Goal: Answer question/provide support

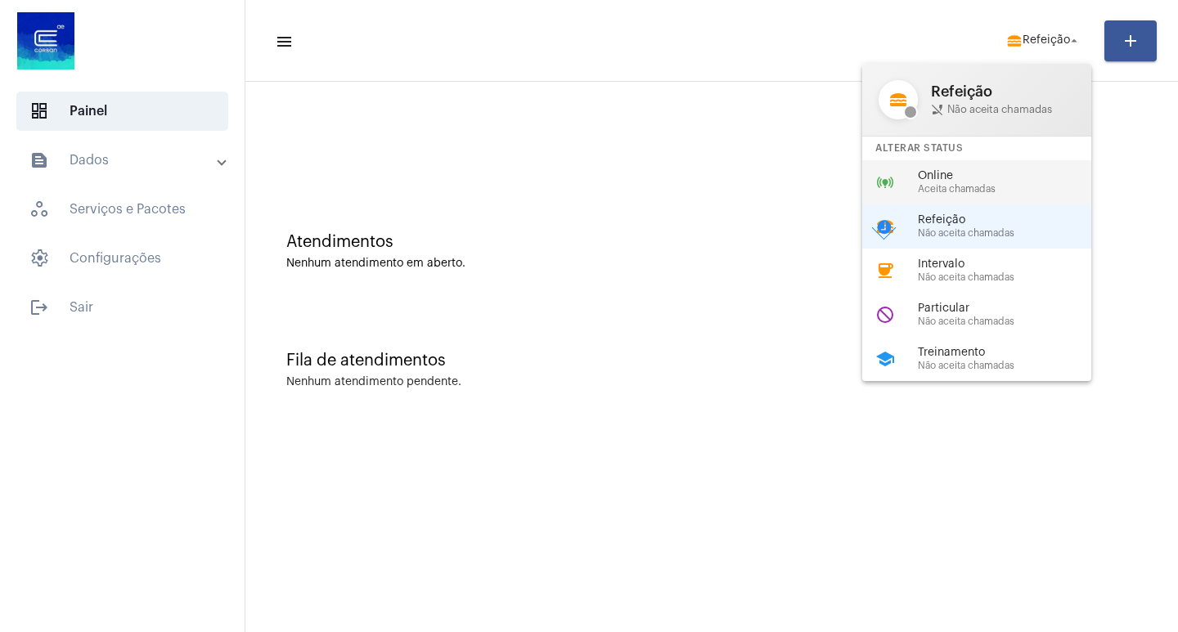
click at [950, 188] on span "Aceita chamadas" at bounding box center [1011, 189] width 187 height 11
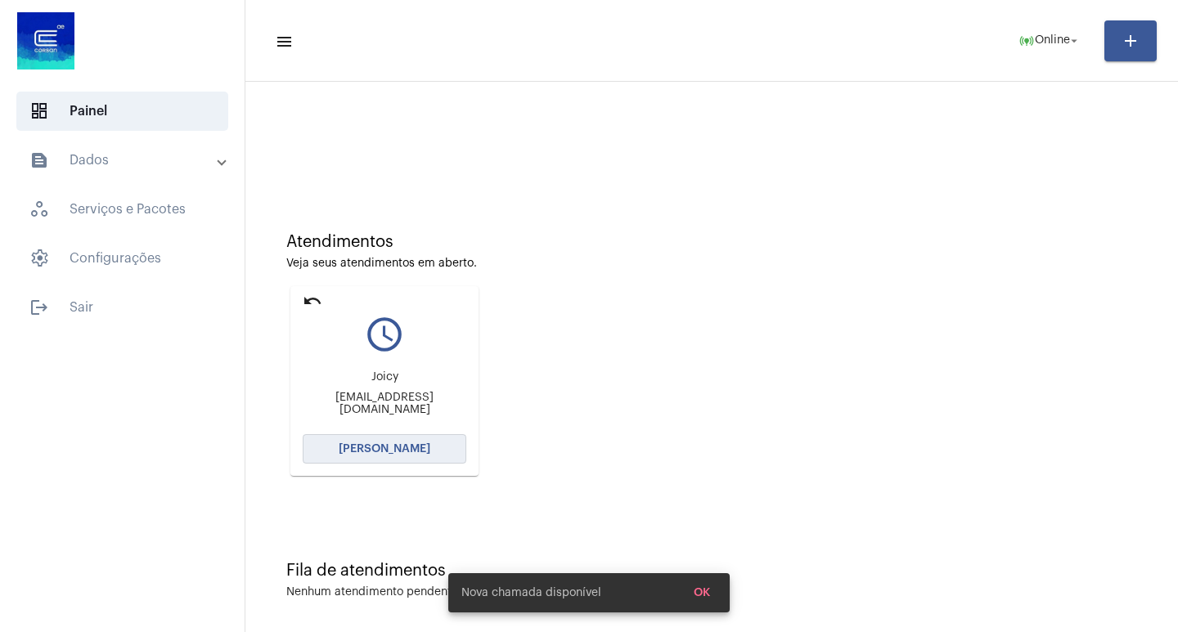
click at [409, 457] on button "[PERSON_NAME]" at bounding box center [385, 448] width 164 height 29
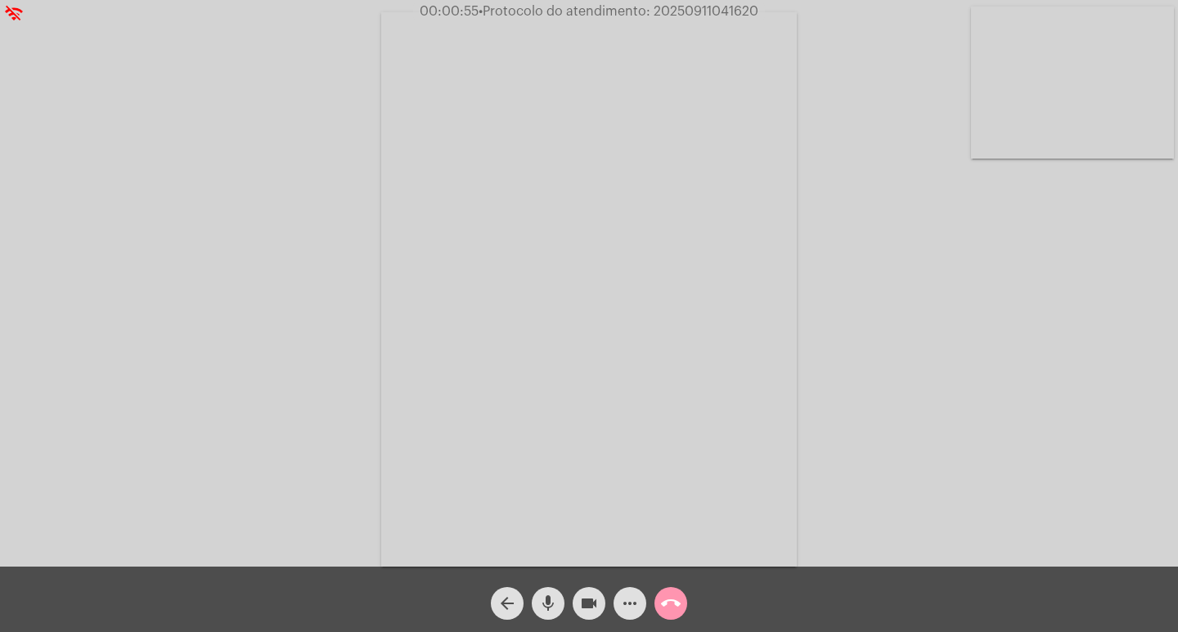
click at [252, 189] on div "Acessando Câmera e Microfone..." at bounding box center [589, 287] width 1175 height 567
click at [922, 322] on div "Acessando Câmera e Microfone..." at bounding box center [589, 287] width 1175 height 567
click at [682, 606] on button "call_end" at bounding box center [671, 603] width 33 height 33
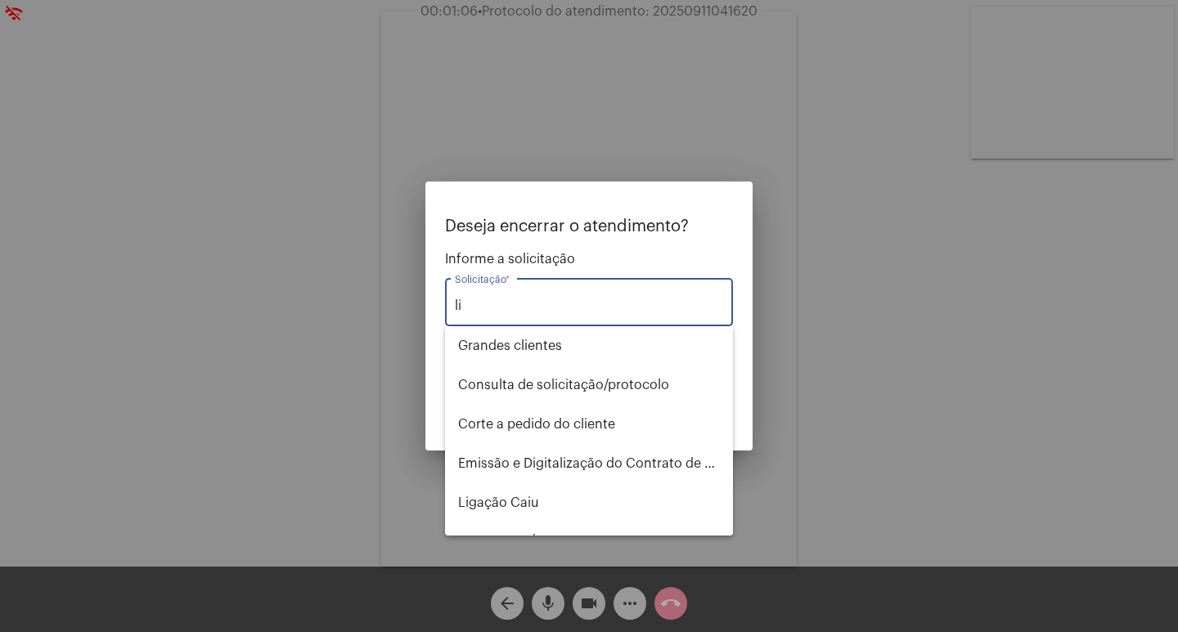
type input "l"
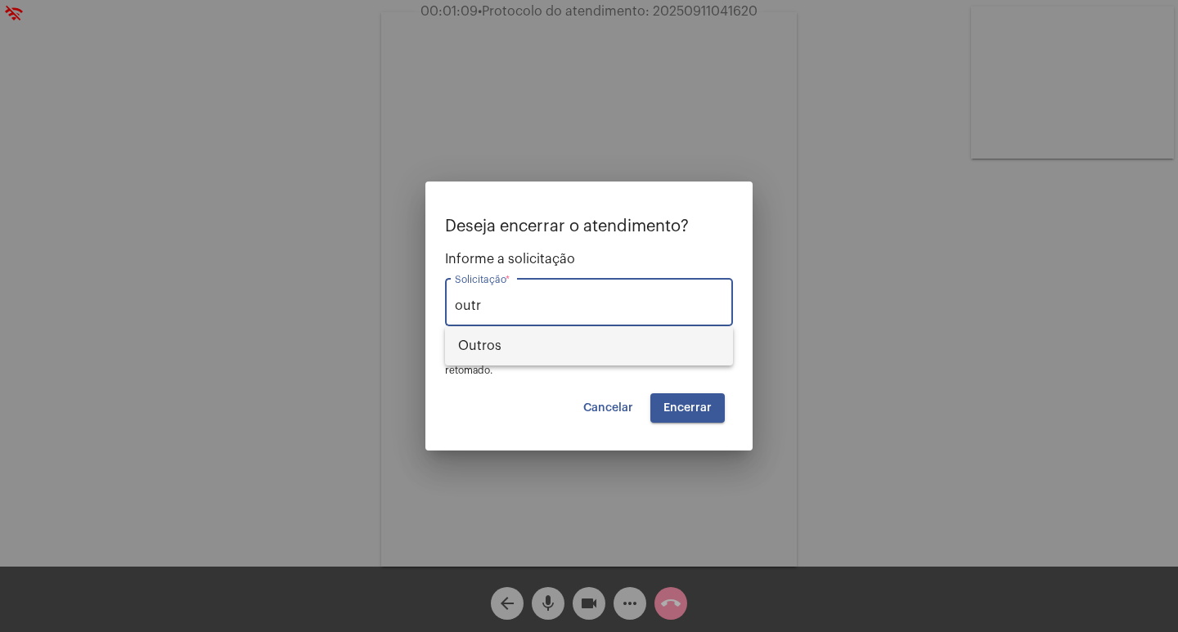
click at [545, 345] on span "Outros" at bounding box center [589, 345] width 262 height 39
type input "Outros"
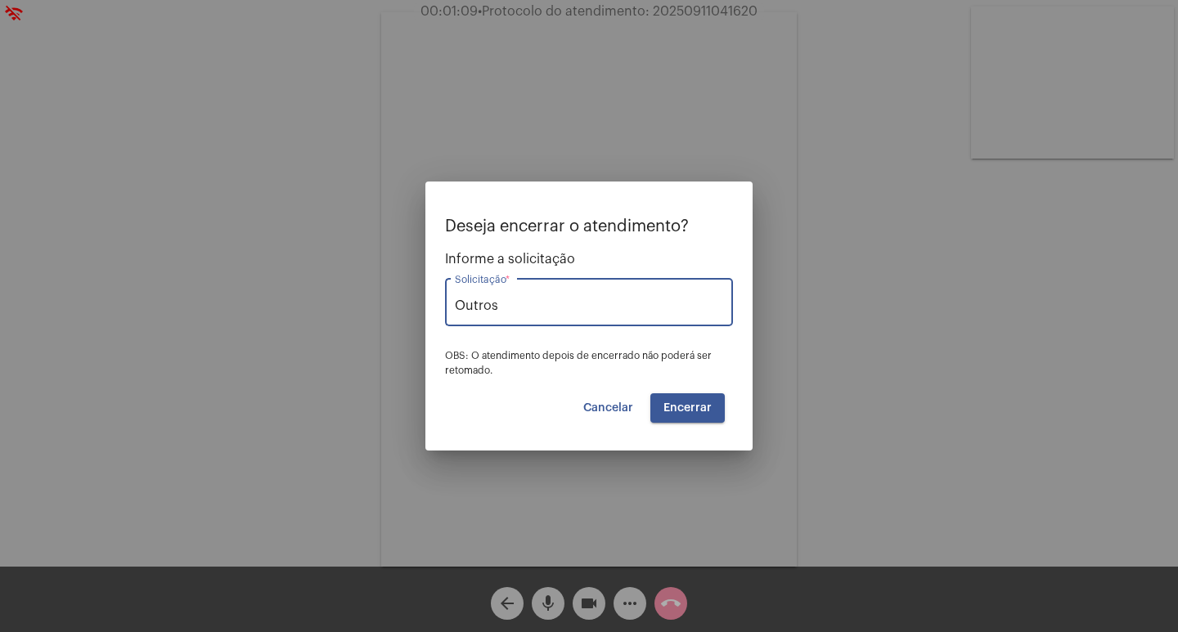
click at [683, 408] on span "Encerrar" at bounding box center [688, 408] width 48 height 11
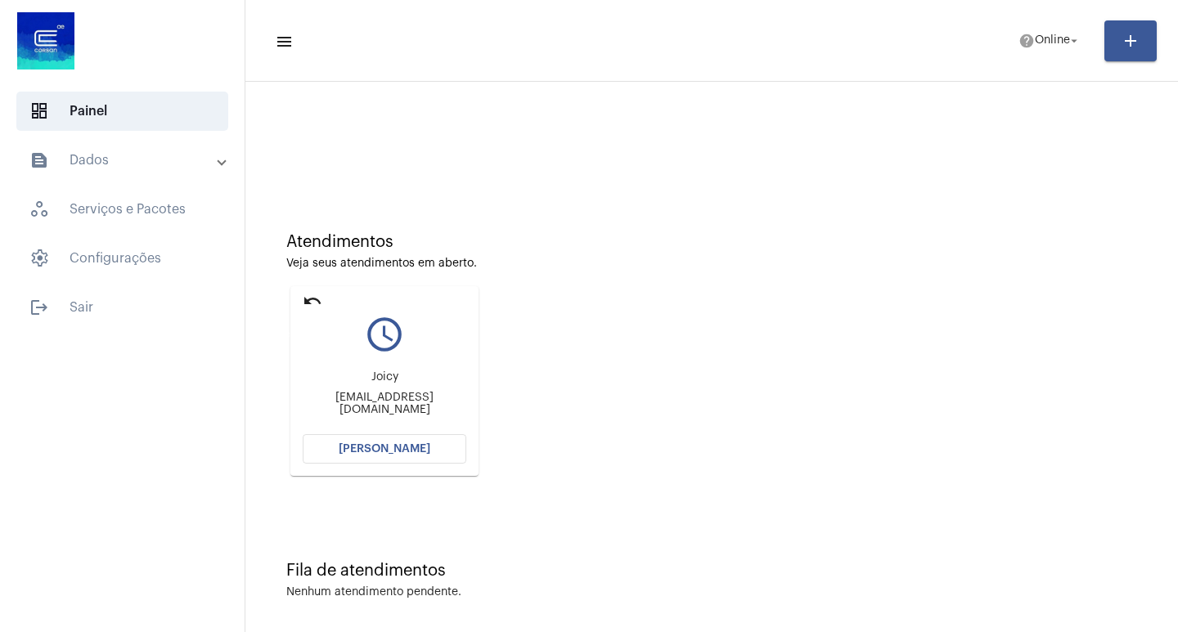
click at [314, 298] on mat-icon "undo" at bounding box center [313, 301] width 20 height 20
click at [361, 445] on span "[PERSON_NAME]" at bounding box center [385, 448] width 92 height 11
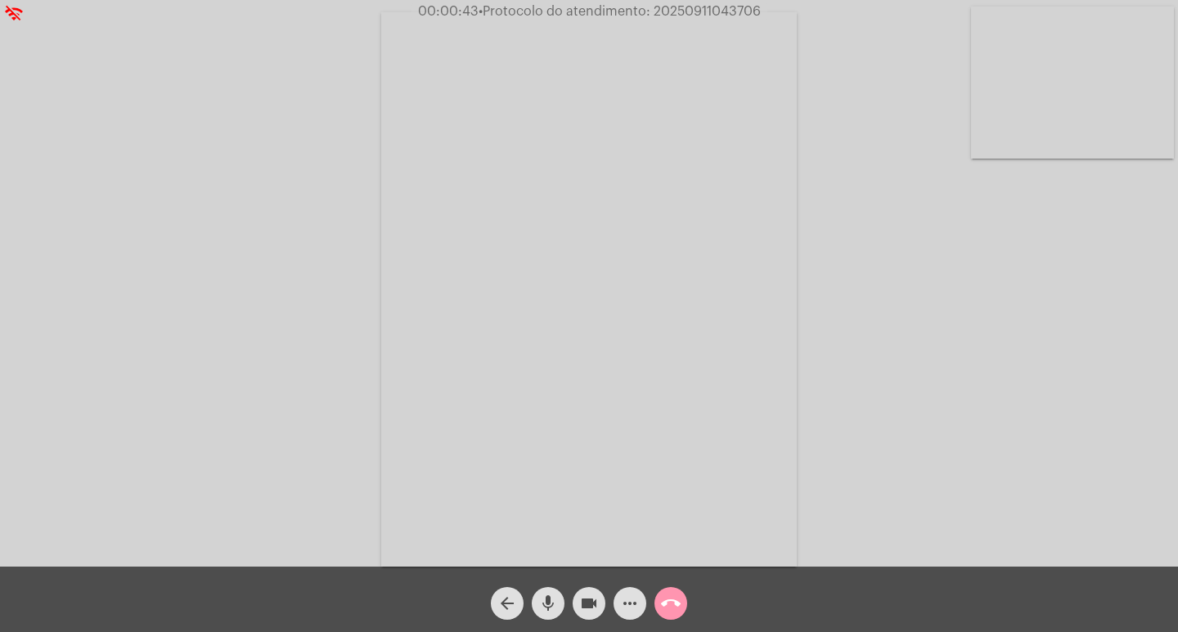
click at [633, 589] on span "more_horiz" at bounding box center [630, 603] width 20 height 33
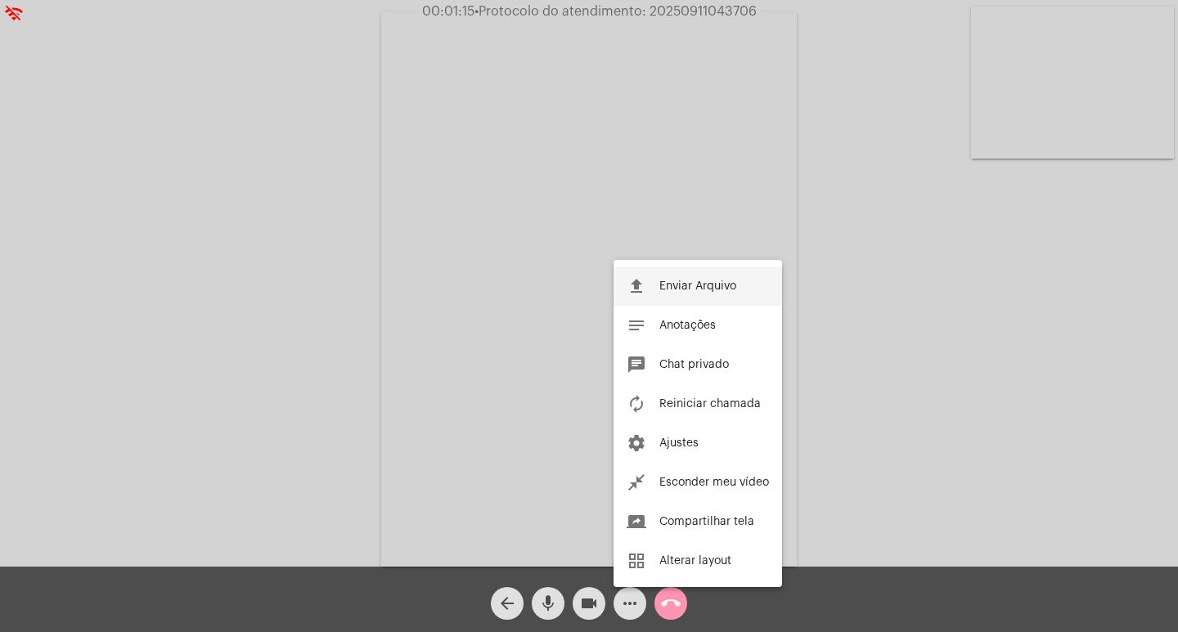
click at [693, 291] on span "Enviar Arquivo" at bounding box center [697, 286] width 77 height 11
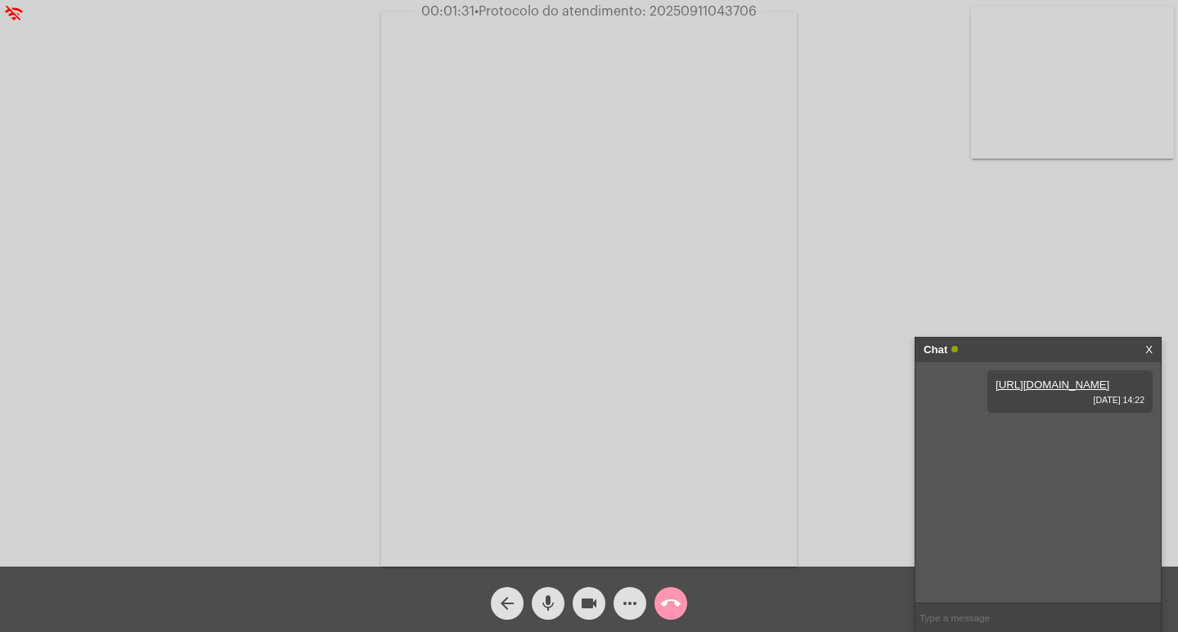
click at [1033, 283] on div "Acessando Câmera e Microfone..." at bounding box center [589, 287] width 1175 height 567
click at [1042, 342] on div "Chat" at bounding box center [1021, 350] width 195 height 25
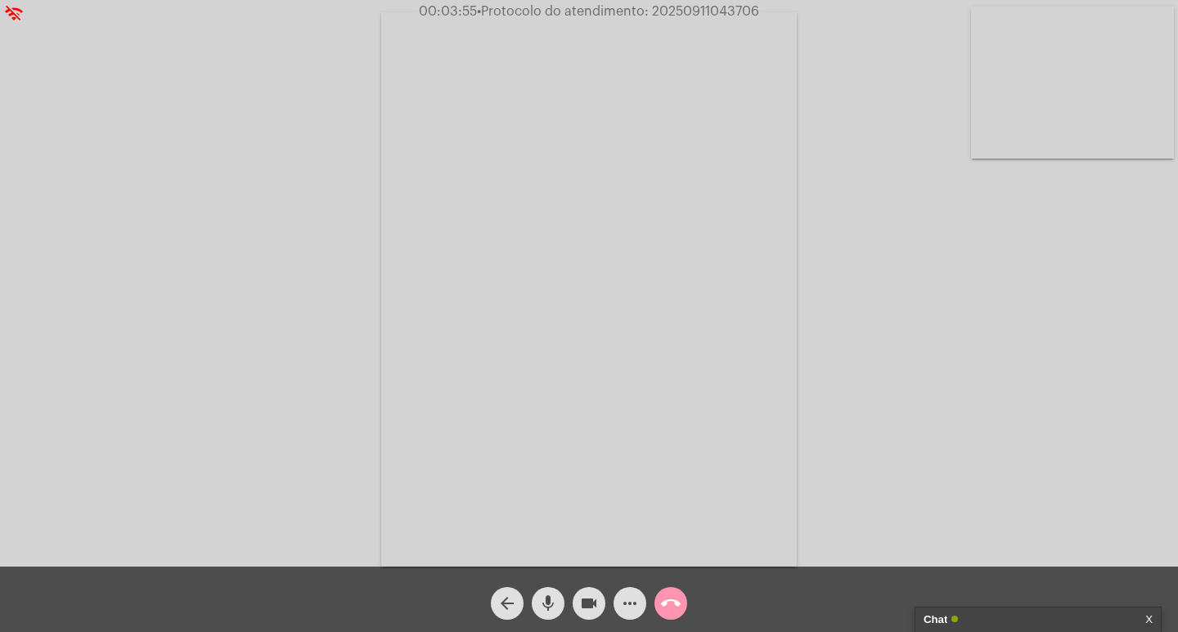
click at [938, 539] on div "Acessando Câmera e Microfone..." at bounding box center [589, 287] width 1175 height 567
click at [666, 599] on mat-icon "call_end" at bounding box center [671, 604] width 20 height 20
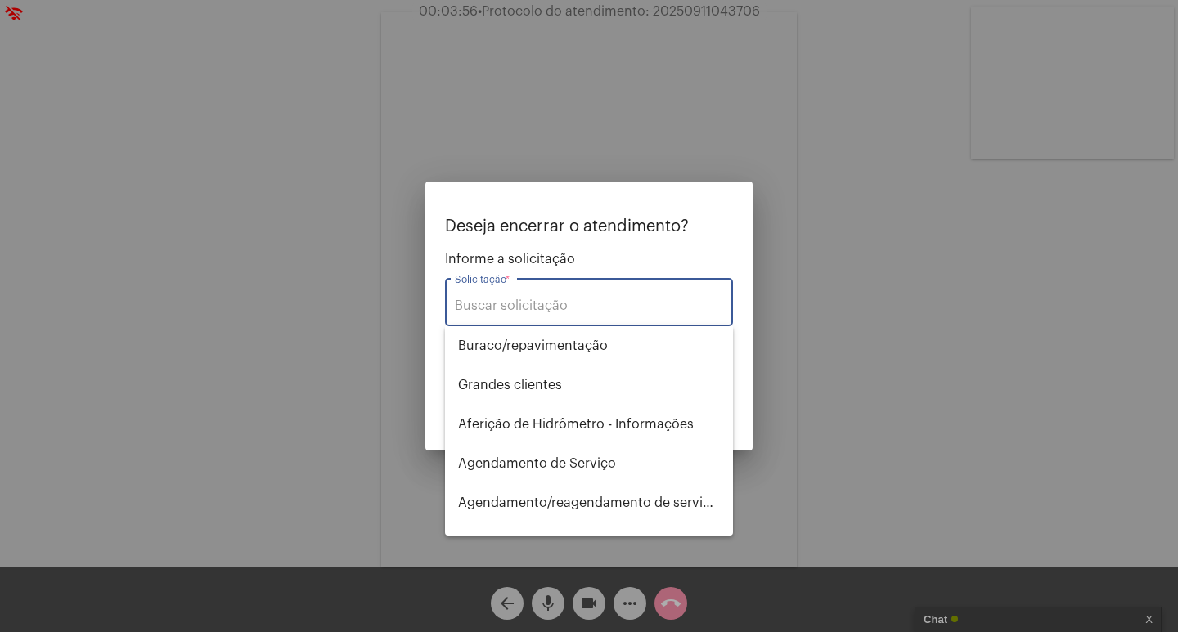
click at [503, 300] on input "Solicitação *" at bounding box center [589, 306] width 268 height 15
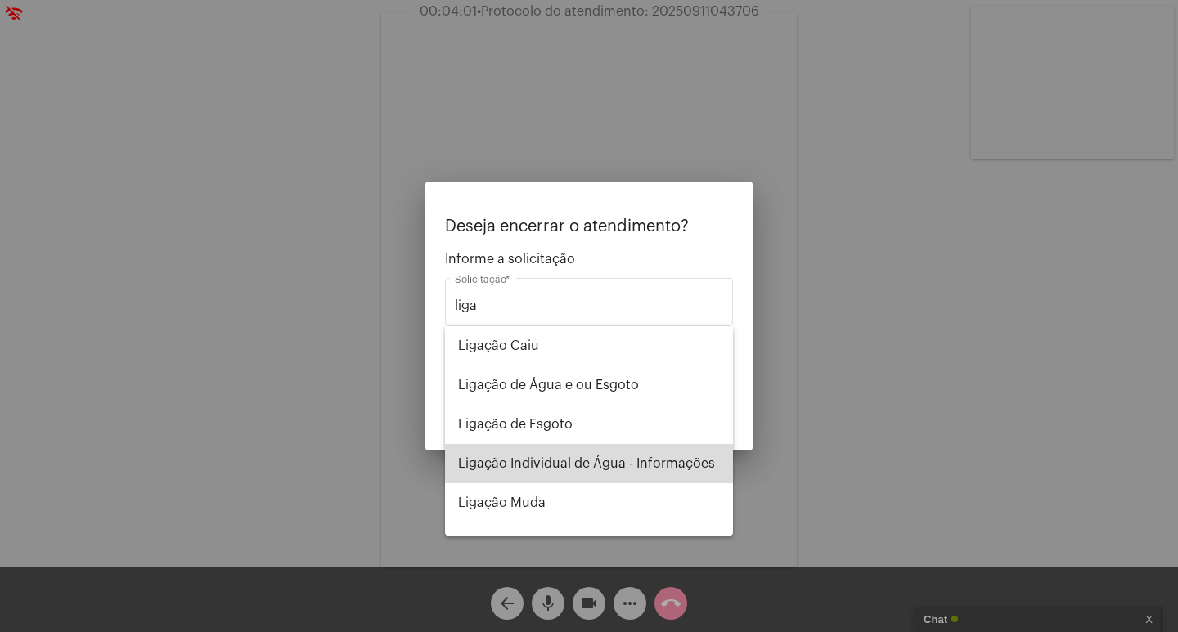
click at [673, 467] on span "Ligação Individual de Água - Informações" at bounding box center [589, 463] width 262 height 39
type input "Ligação Individual de Água - Informações"
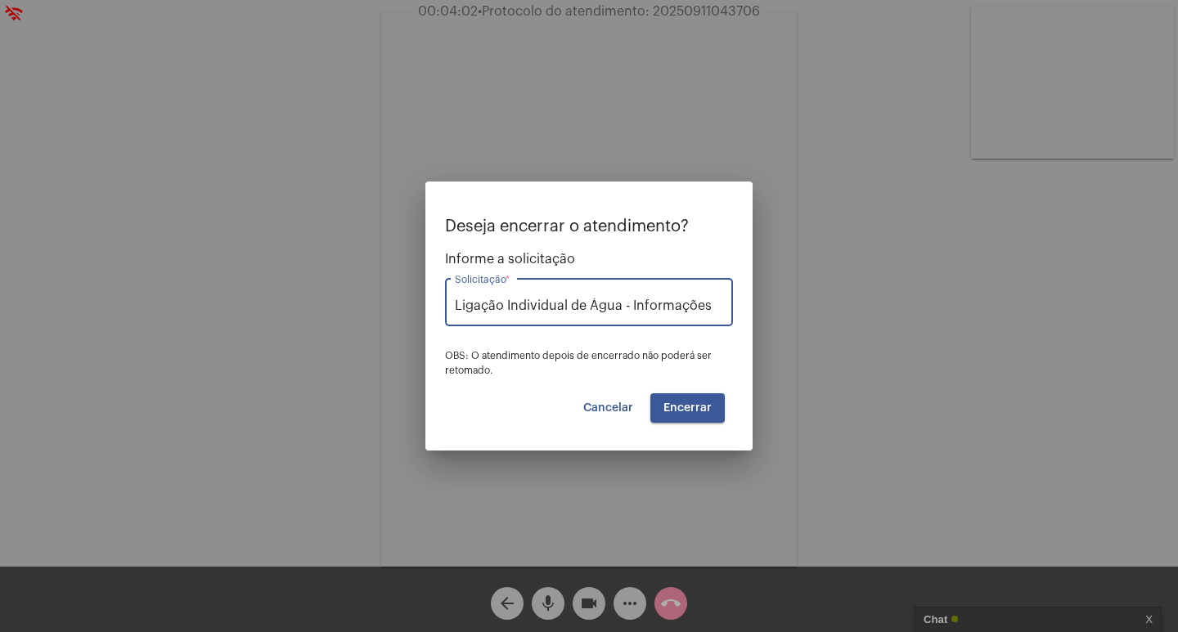
click at [683, 405] on span "Encerrar" at bounding box center [688, 408] width 48 height 11
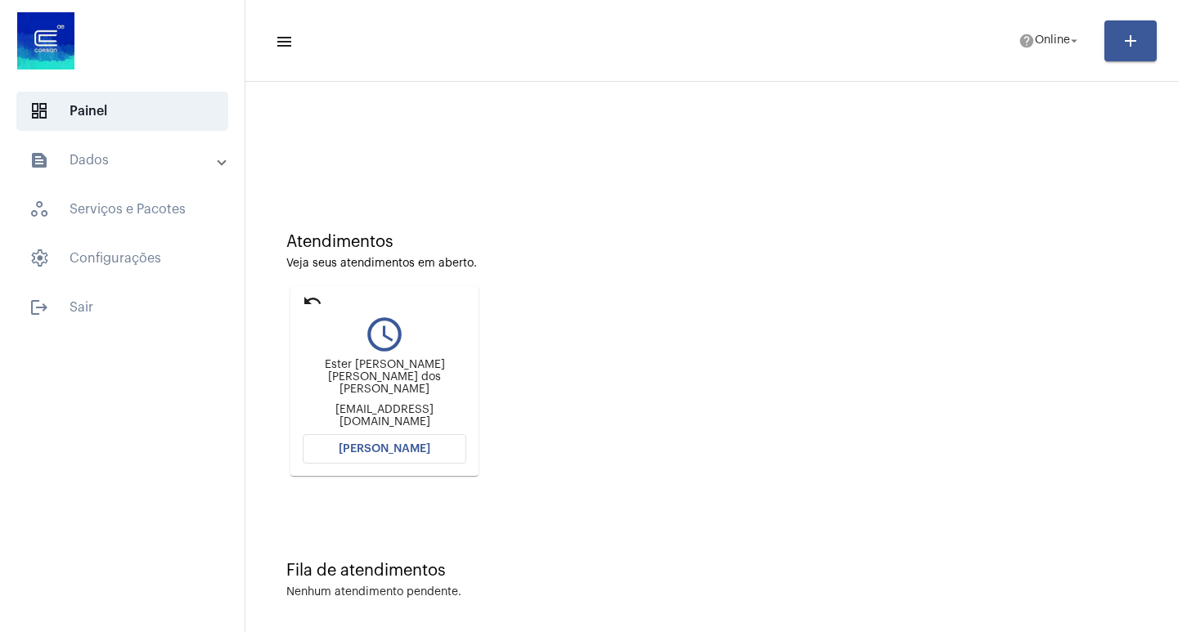
click at [308, 290] on mat-card "undo query_builder Ester [PERSON_NAME] [PERSON_NAME] dos [PERSON_NAME] [EMAIL_A…" at bounding box center [384, 381] width 188 height 190
click at [313, 307] on mat-icon "undo" at bounding box center [313, 301] width 20 height 20
click at [306, 295] on mat-icon "undo" at bounding box center [313, 301] width 20 height 20
click at [317, 300] on mat-icon "undo" at bounding box center [313, 301] width 20 height 20
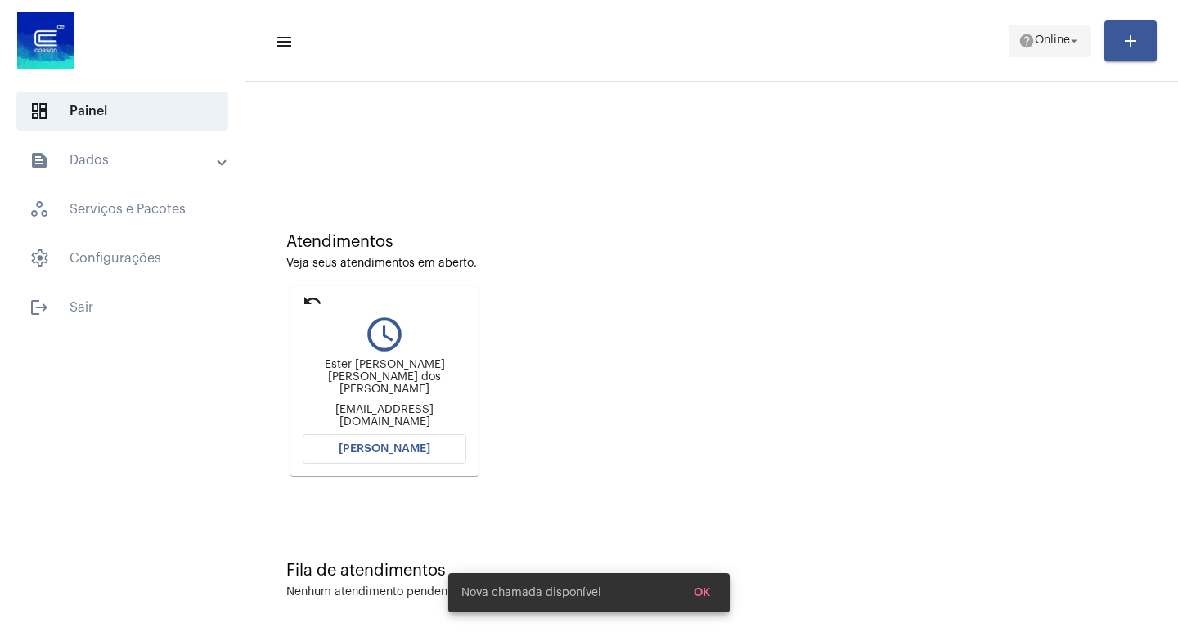
click at [1054, 48] on span "help Online arrow_drop_down" at bounding box center [1050, 39] width 63 height 29
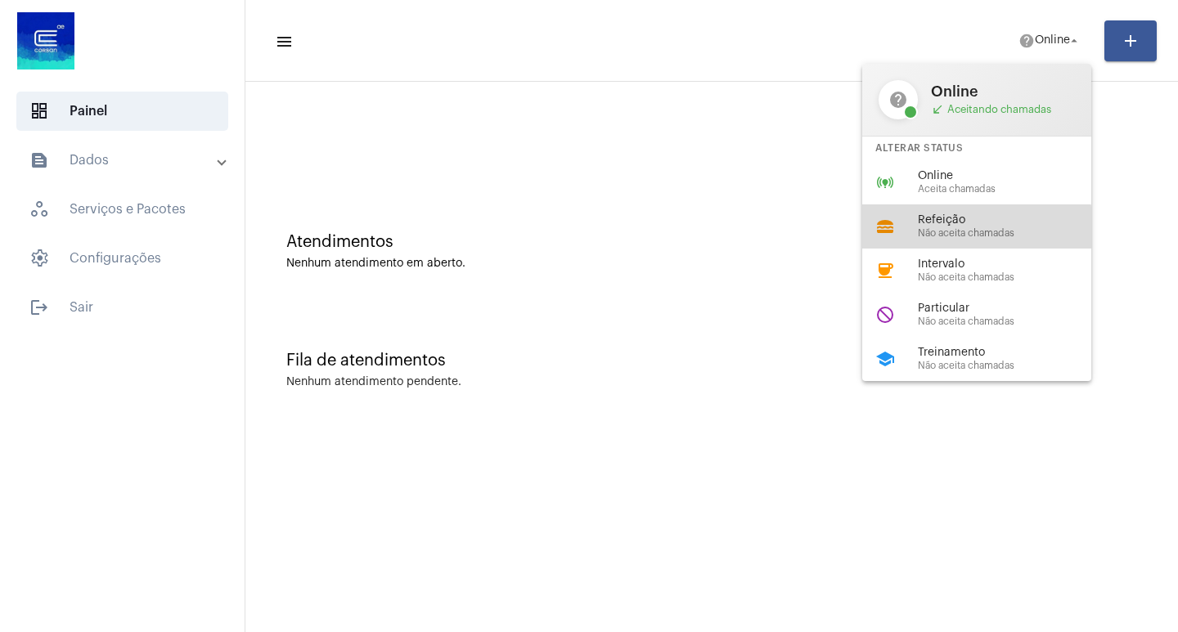
click at [944, 233] on span "Não aceita chamadas" at bounding box center [1011, 233] width 187 height 11
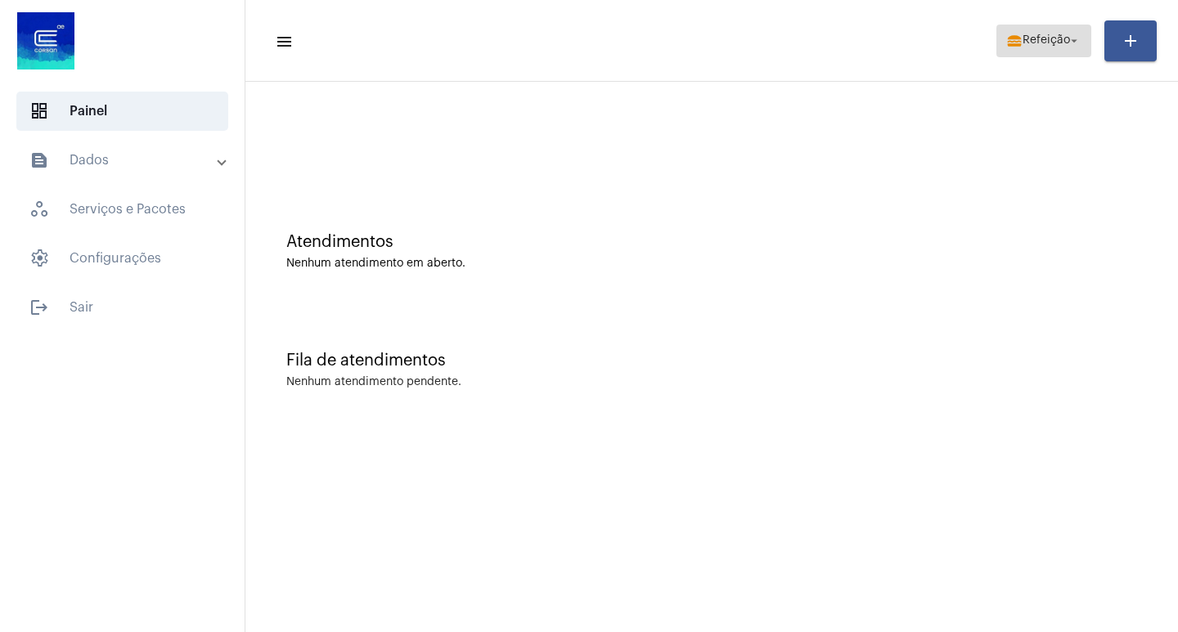
click at [1061, 42] on span "Refeição" at bounding box center [1046, 40] width 47 height 11
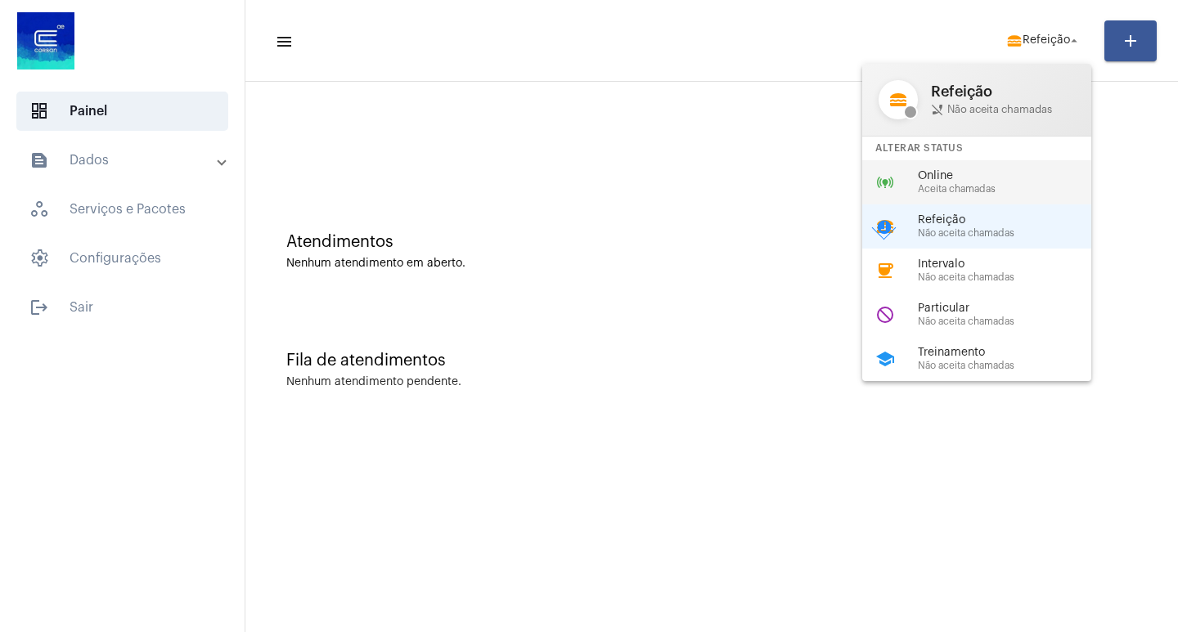
click at [927, 178] on span "Online" at bounding box center [1011, 176] width 187 height 12
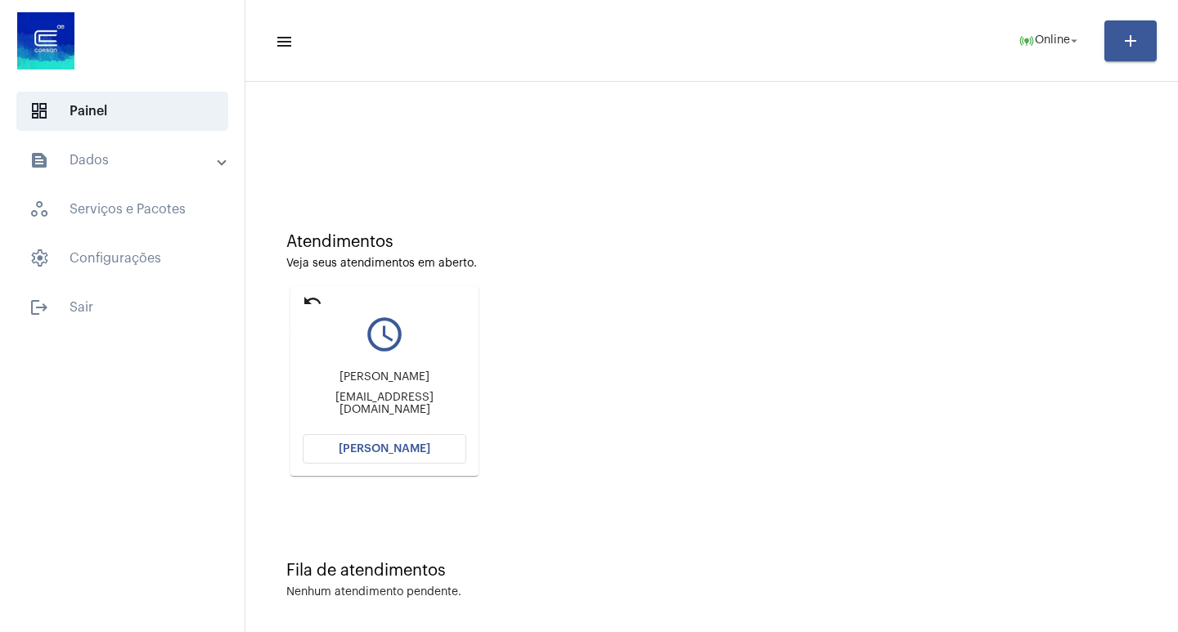
click at [317, 295] on mat-icon "undo" at bounding box center [313, 301] width 20 height 20
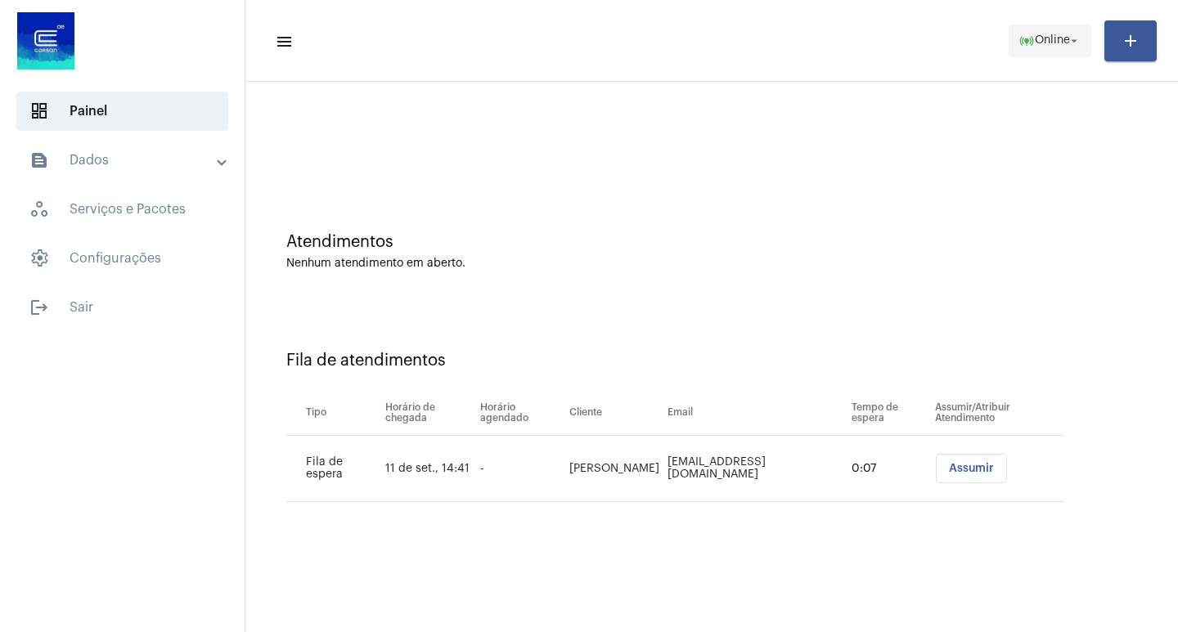
click at [1071, 47] on mat-icon "arrow_drop_down" at bounding box center [1074, 41] width 15 height 15
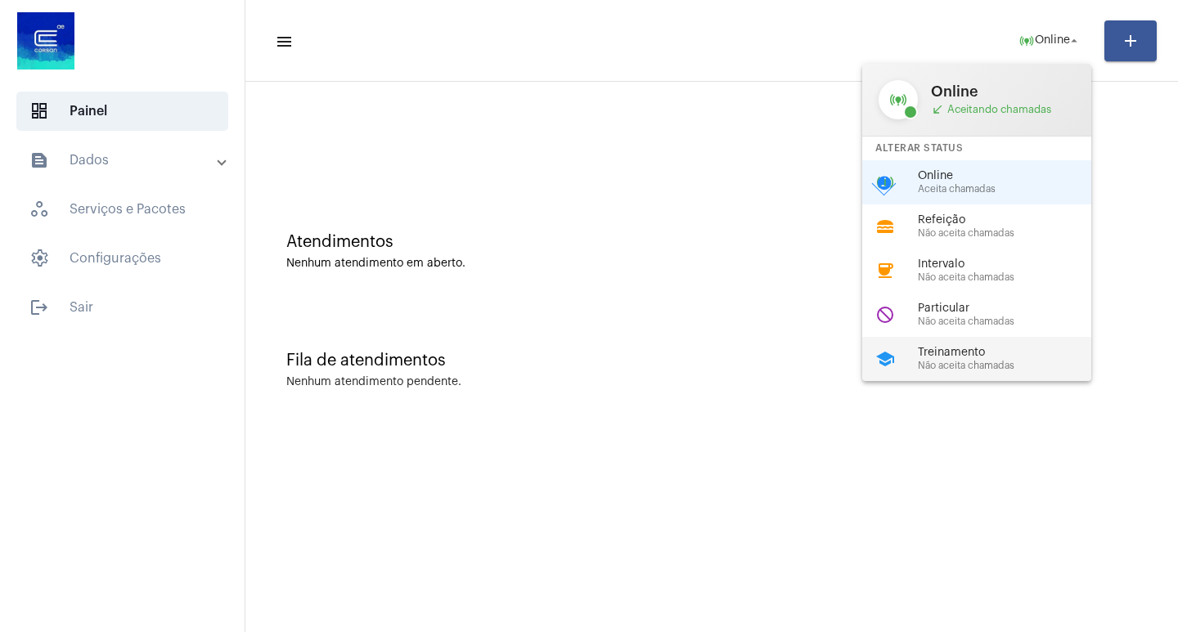
click at [967, 355] on span "Treinamento" at bounding box center [1011, 353] width 187 height 12
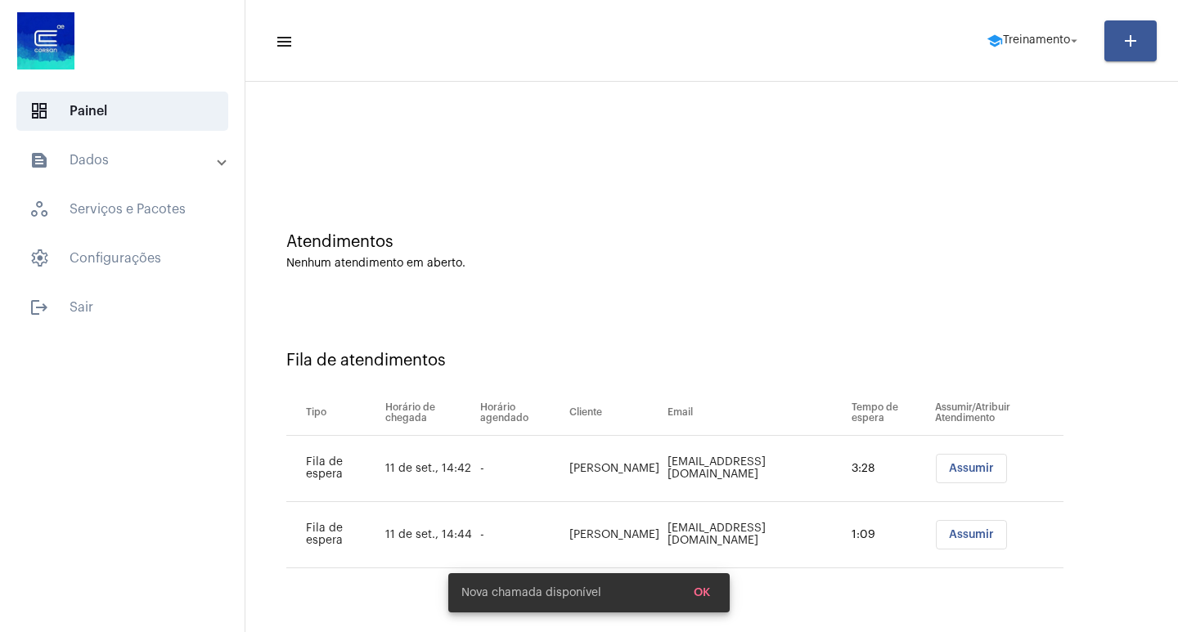
click at [975, 475] on button "Assumir" at bounding box center [971, 468] width 71 height 29
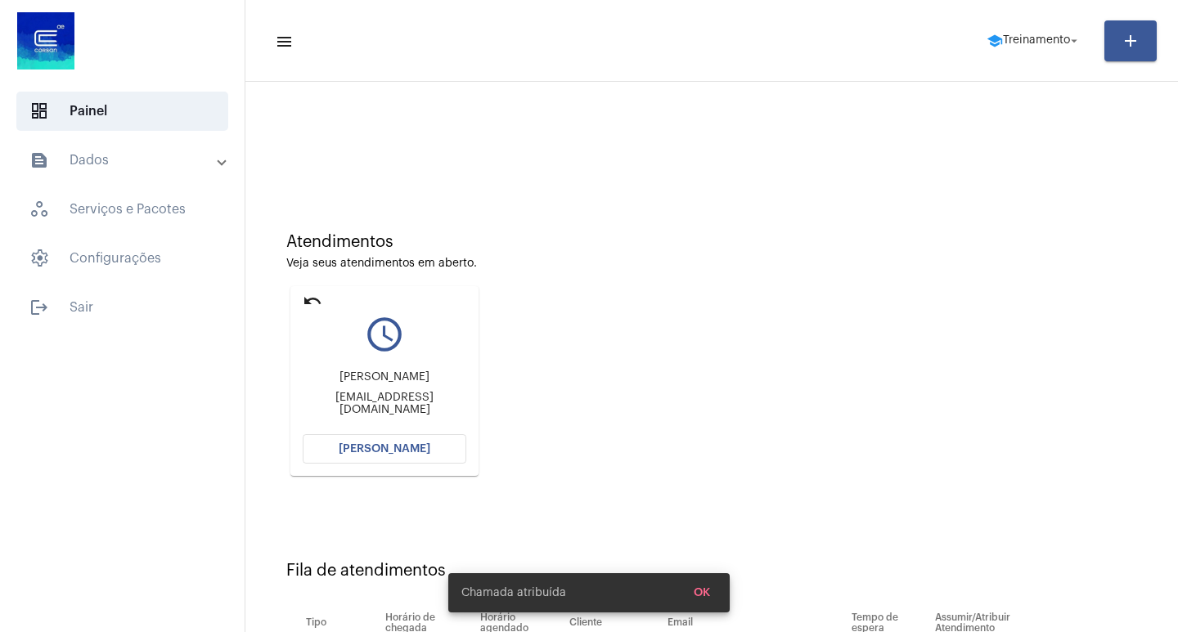
click at [377, 441] on button "[PERSON_NAME]" at bounding box center [385, 448] width 164 height 29
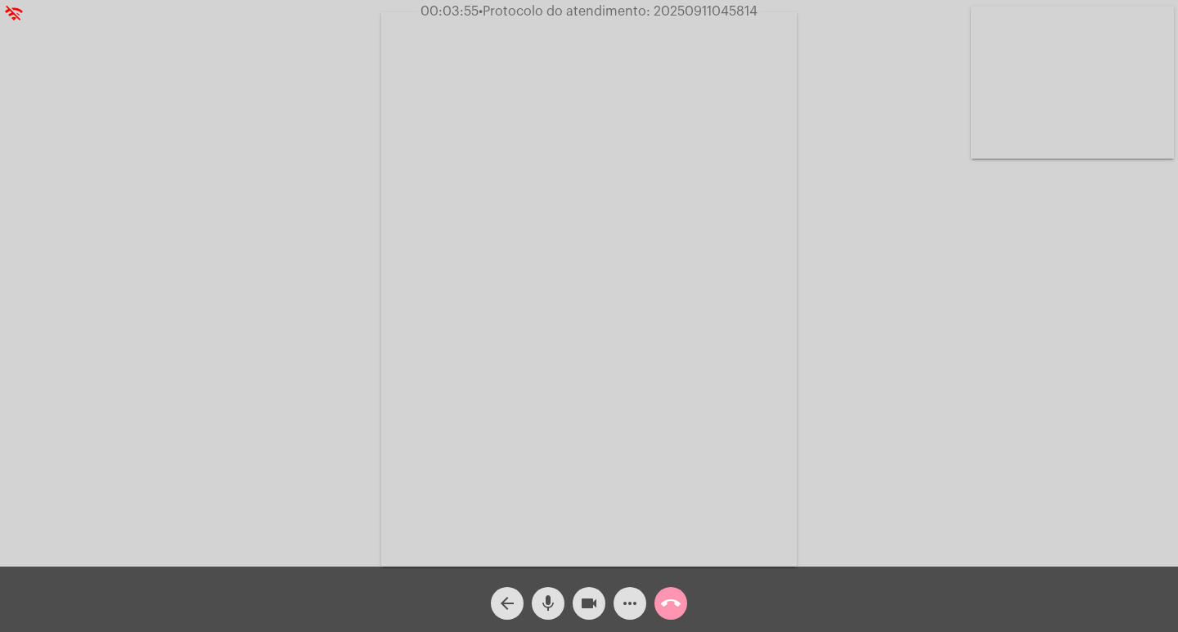
click at [636, 596] on mat-icon "more_horiz" at bounding box center [630, 604] width 20 height 20
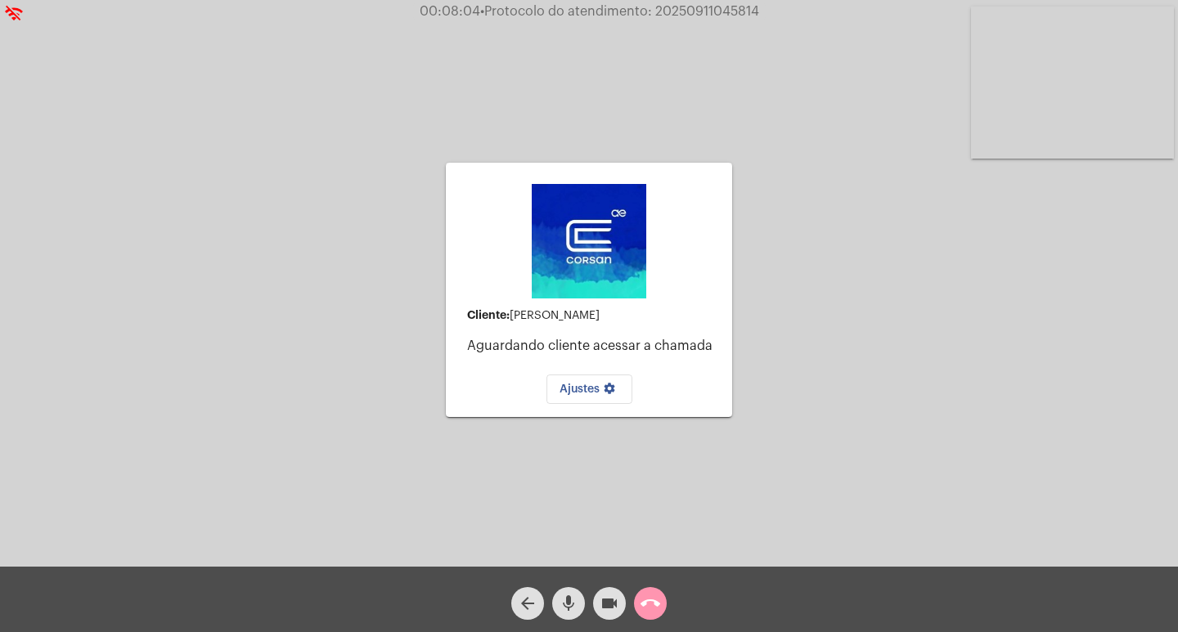
click at [663, 589] on div "call_end" at bounding box center [650, 599] width 41 height 41
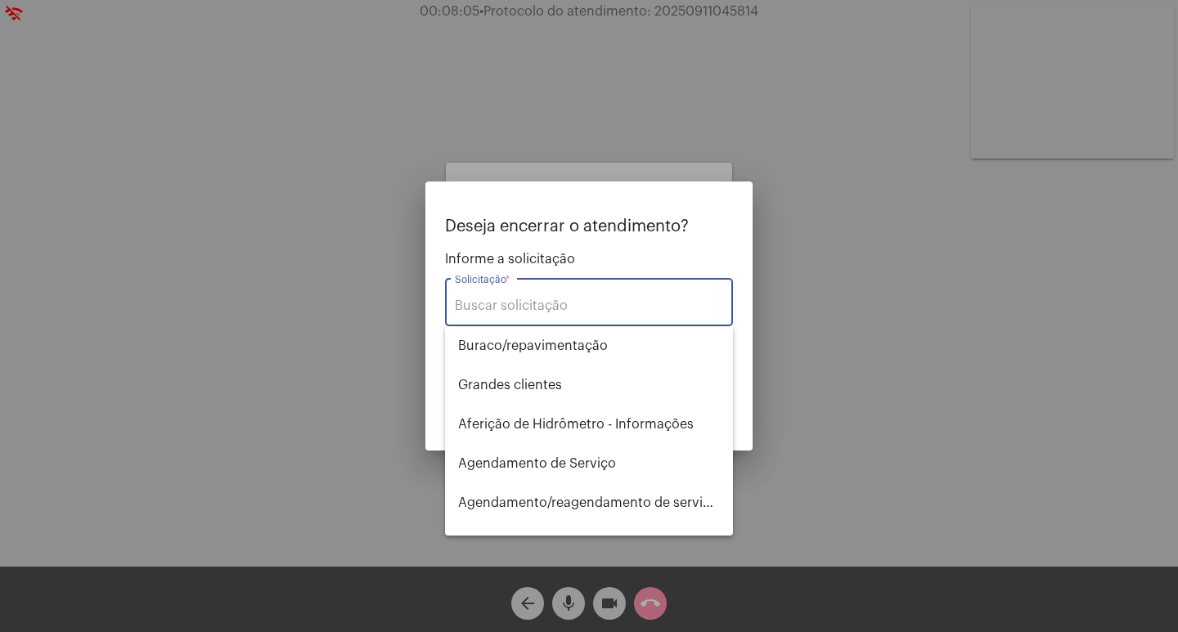
click at [491, 301] on input "Solicitação *" at bounding box center [589, 306] width 268 height 15
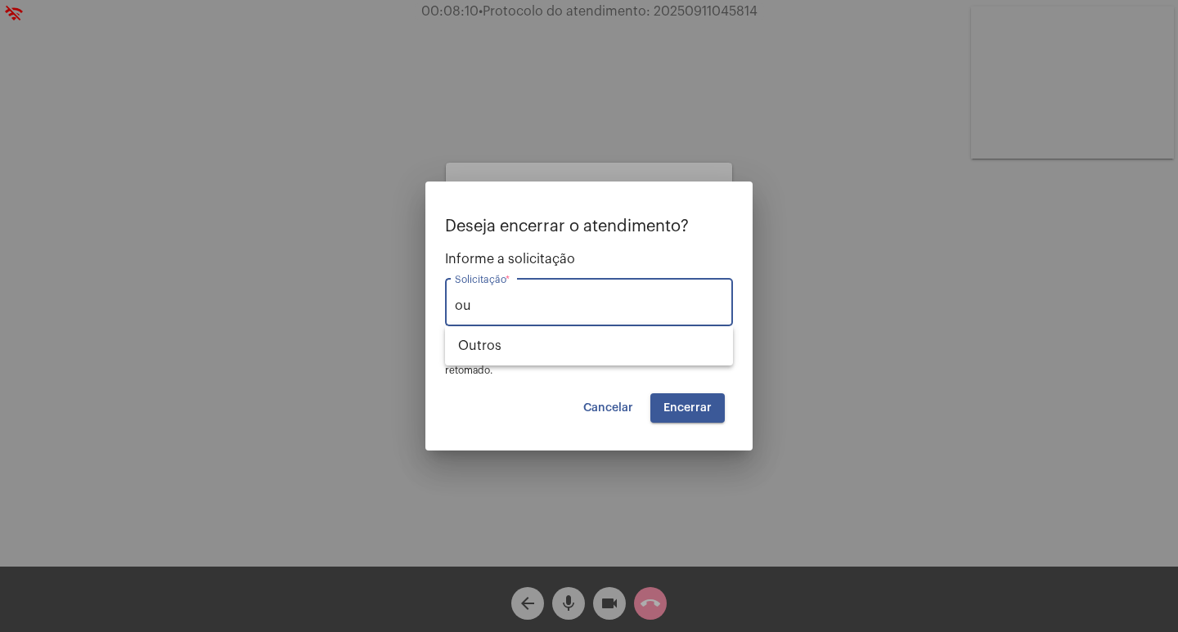
type input "o"
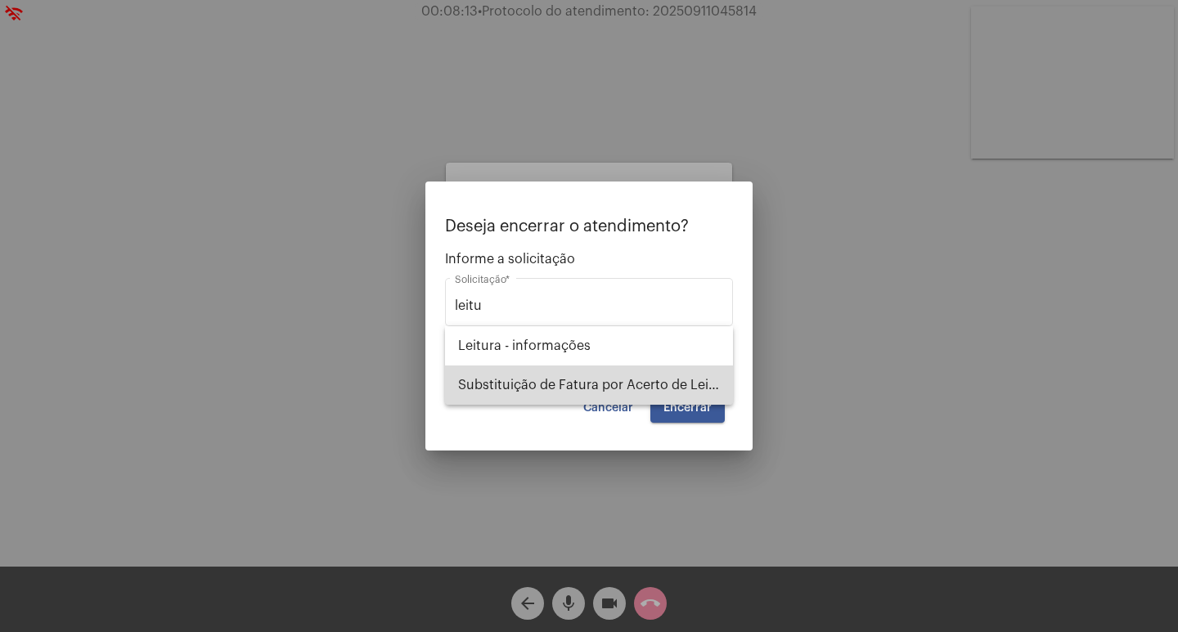
click at [533, 395] on span "Substituição de Fatura por Acerto de Leitura" at bounding box center [589, 385] width 262 height 39
type input "Substituição de Fatura por Acerto de Leitura"
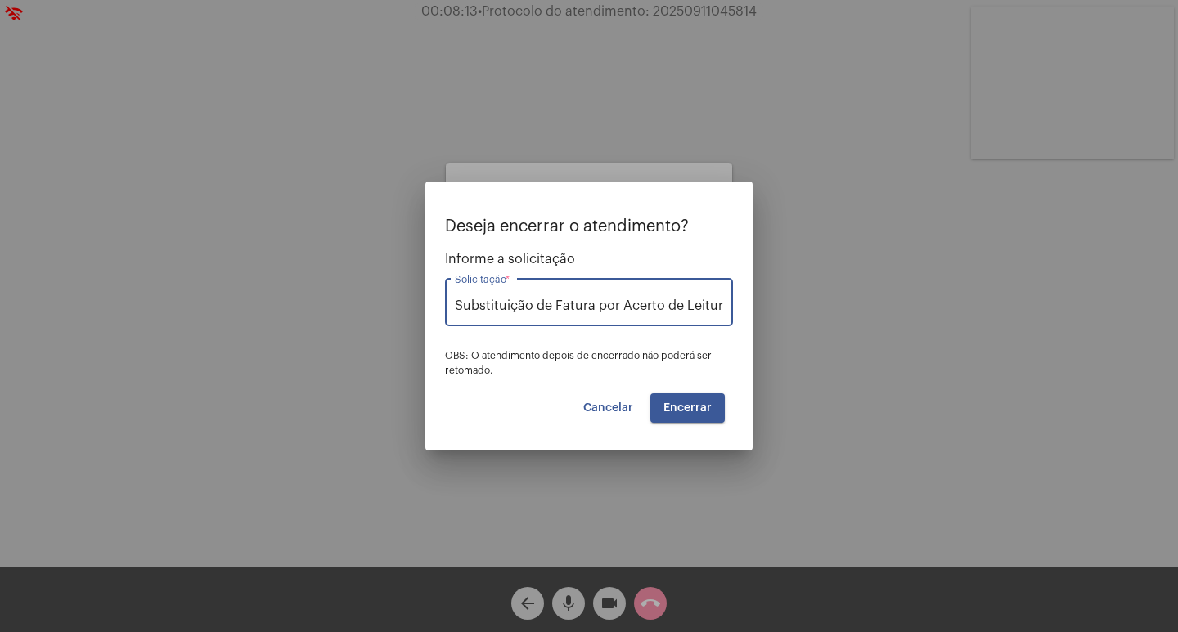
scroll to position [0, 2]
click at [690, 406] on span "Encerrar" at bounding box center [688, 408] width 48 height 11
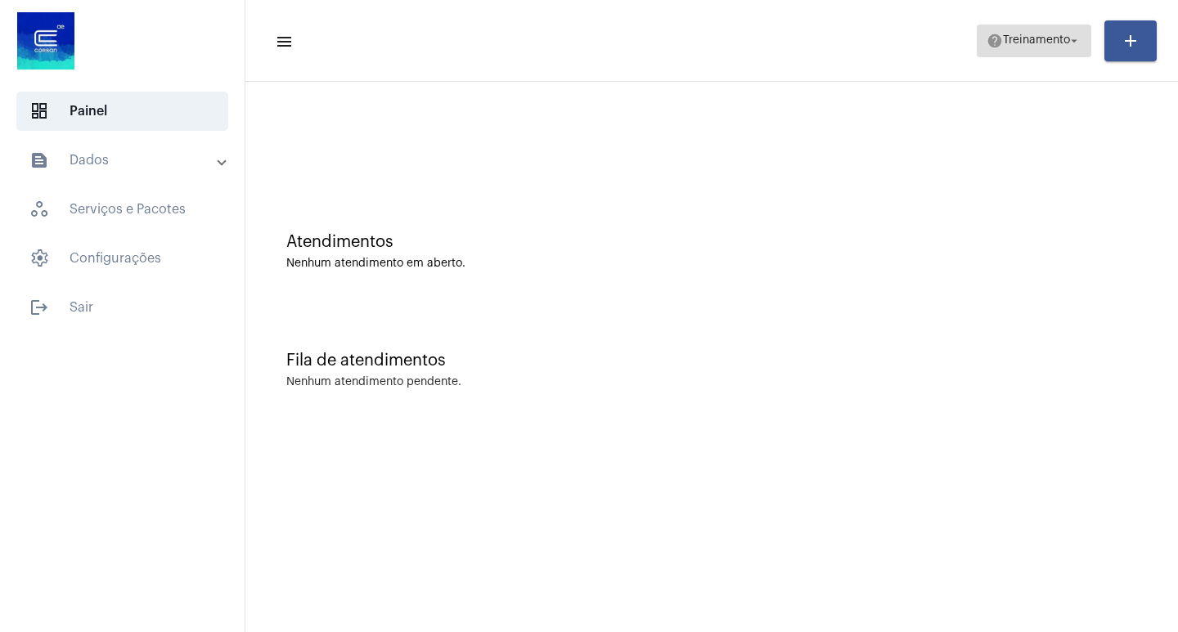
click at [977, 36] on button "help Treinamento arrow_drop_down" at bounding box center [1034, 41] width 115 height 33
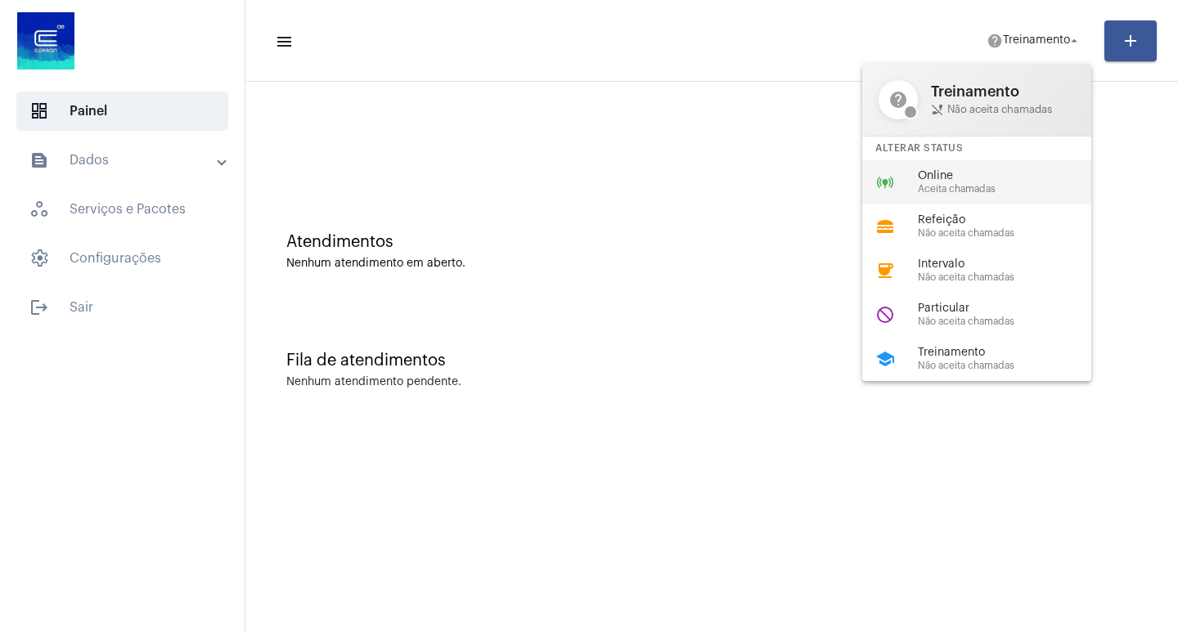
click at [966, 182] on span "Online" at bounding box center [1011, 176] width 187 height 12
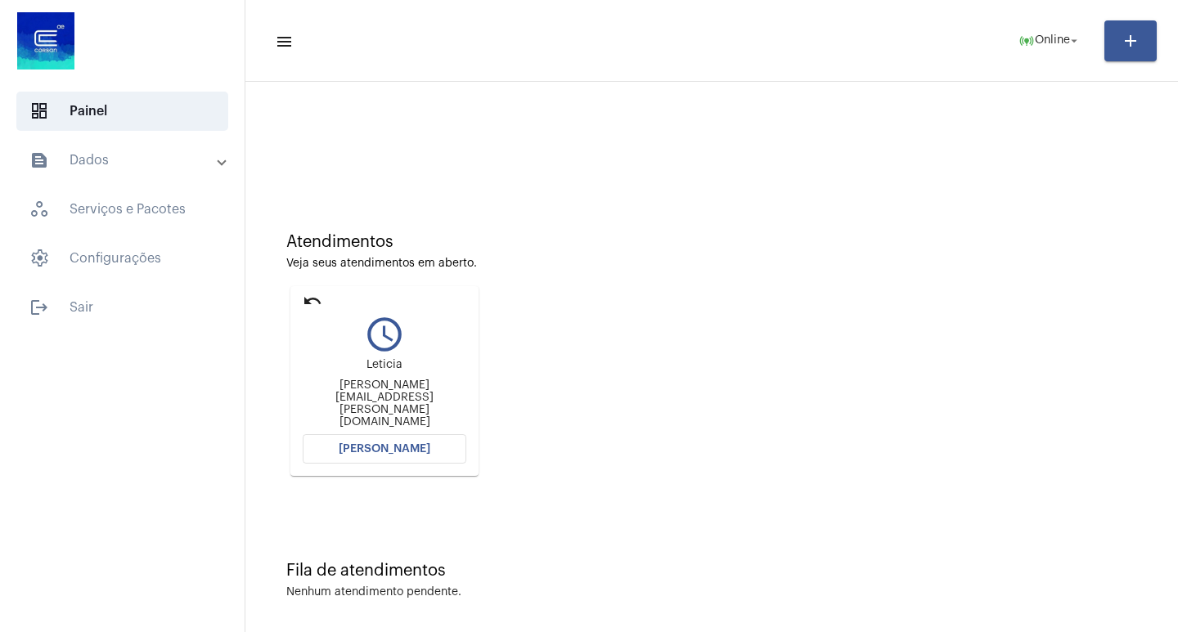
click at [378, 450] on span "[PERSON_NAME]" at bounding box center [385, 448] width 92 height 11
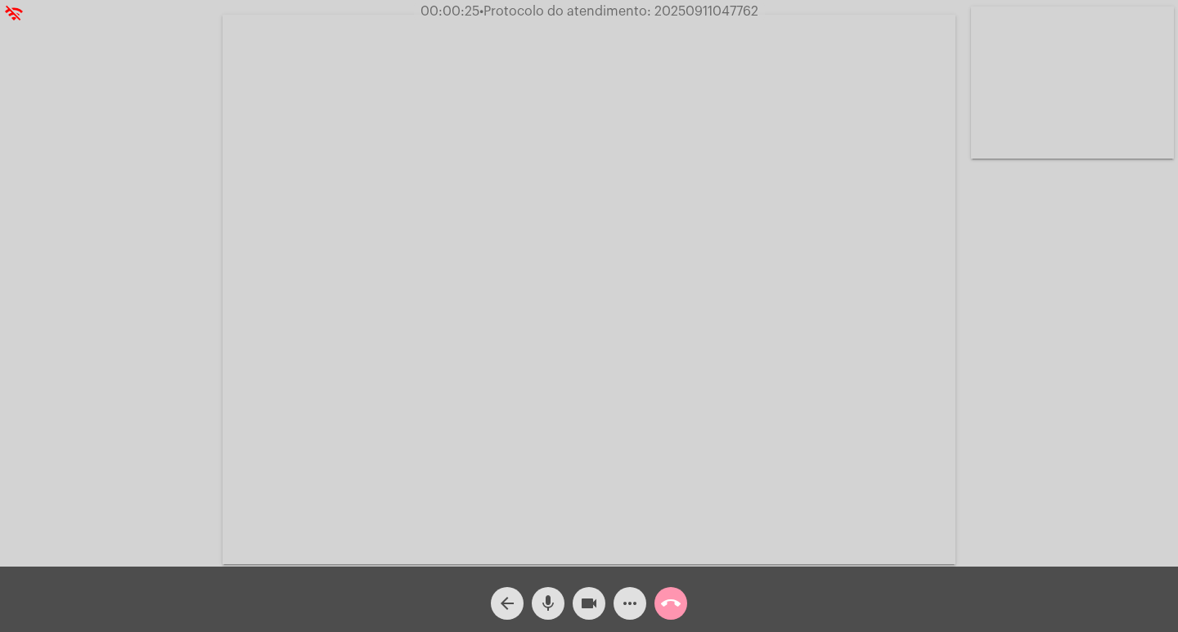
click at [634, 611] on mat-icon "more_horiz" at bounding box center [630, 604] width 20 height 20
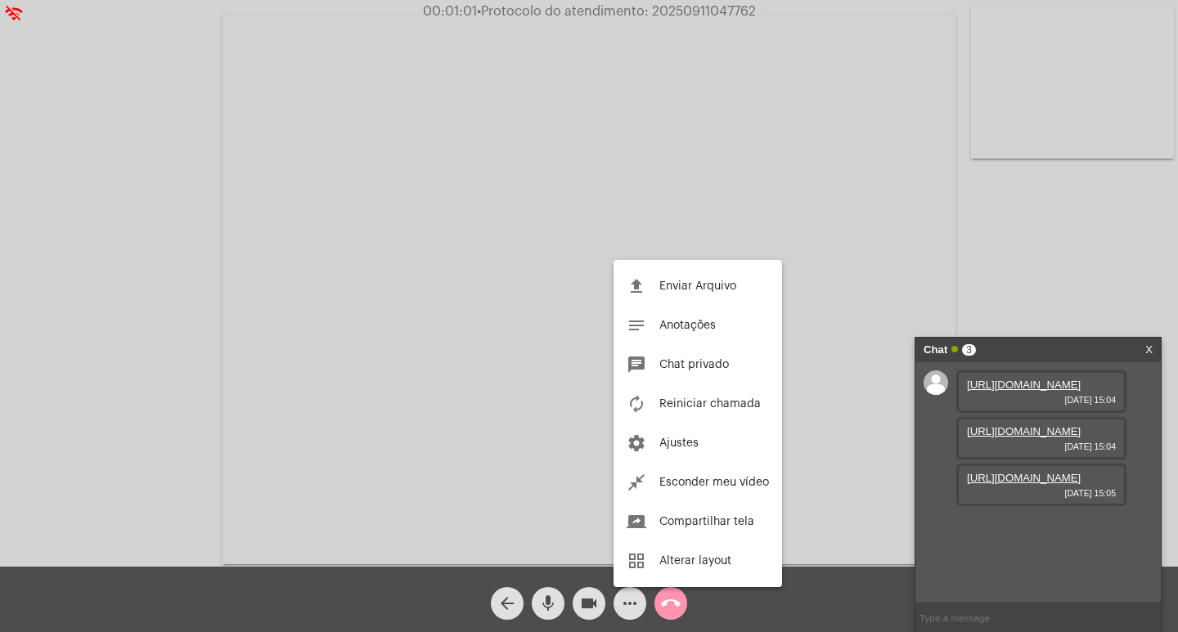
click at [872, 395] on div at bounding box center [589, 316] width 1178 height 632
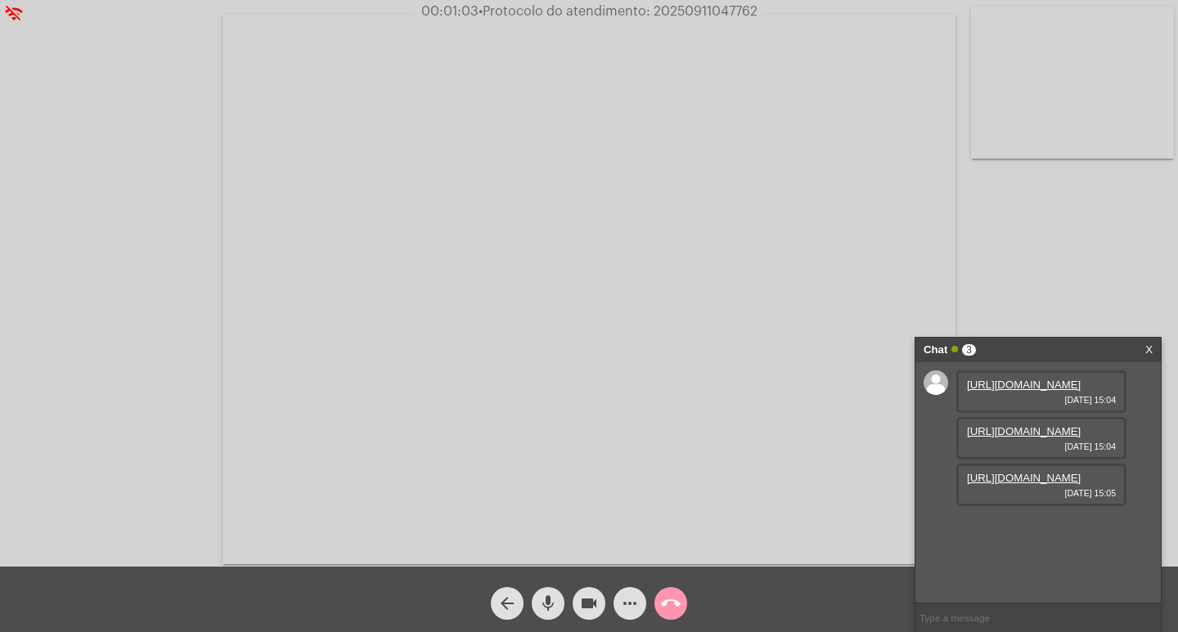
scroll to position [14, 0]
click at [1029, 390] on link "[URL][DOMAIN_NAME]" at bounding box center [1024, 385] width 114 height 12
click at [1002, 438] on link "[URL][DOMAIN_NAME]" at bounding box center [1024, 431] width 114 height 12
click at [1006, 483] on link "[URL][DOMAIN_NAME]" at bounding box center [1024, 478] width 114 height 12
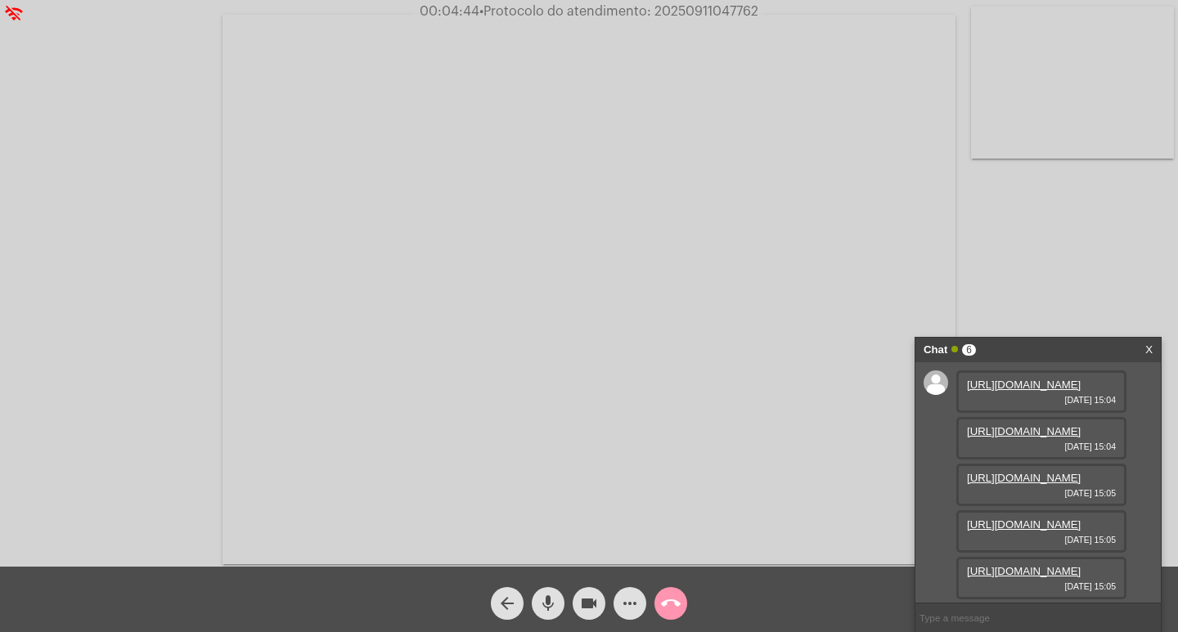
scroll to position [82, 0]
click at [548, 610] on mat-icon "mic" at bounding box center [548, 604] width 20 height 20
click at [596, 609] on mat-icon "videocam" at bounding box center [589, 604] width 20 height 20
click at [585, 602] on mat-icon "videocam_off" at bounding box center [589, 604] width 20 height 20
click at [1051, 488] on link "[URL][DOMAIN_NAME]" at bounding box center [1024, 481] width 114 height 12
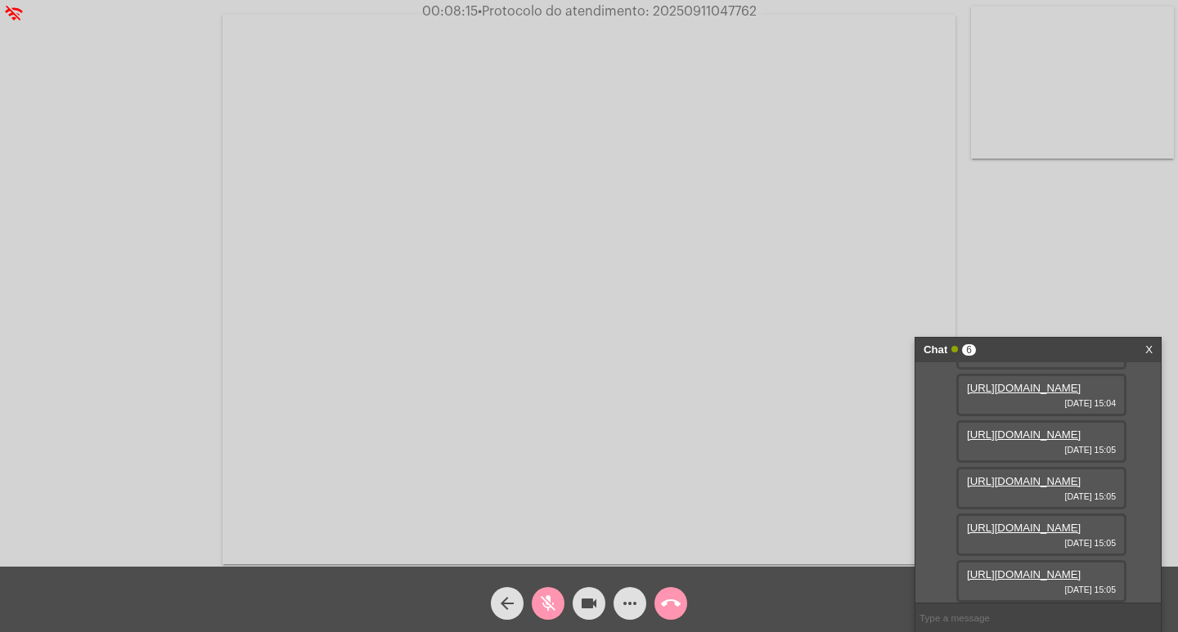
click at [554, 603] on mat-icon "mic_off" at bounding box center [548, 604] width 20 height 20
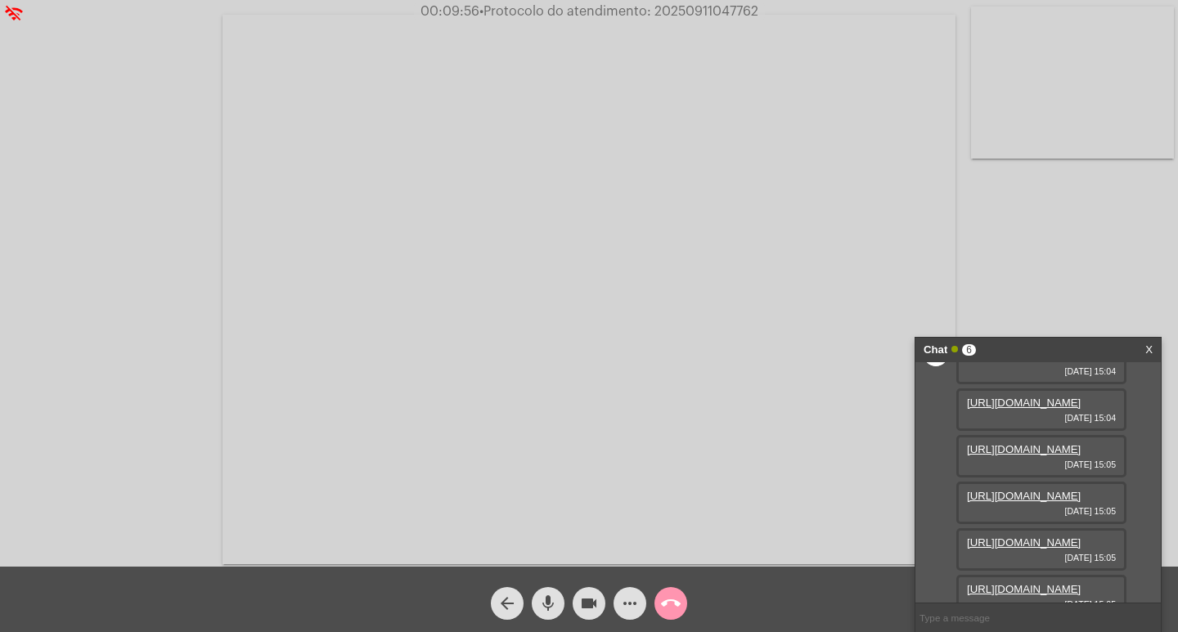
scroll to position [264, 0]
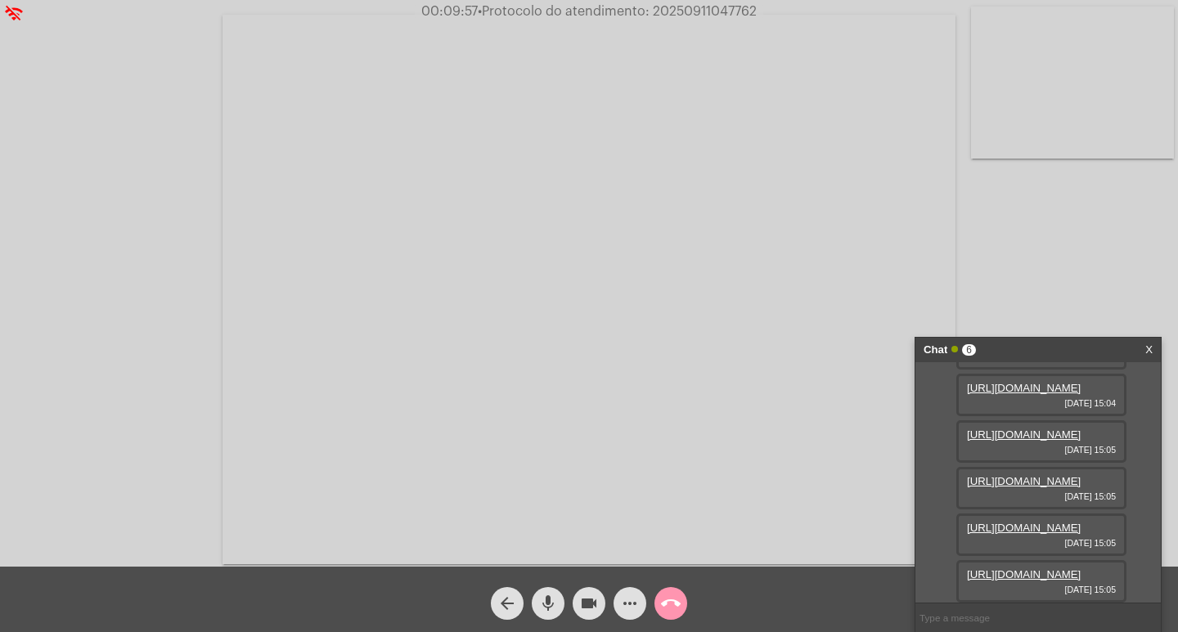
click at [1009, 522] on link "[URL][DOMAIN_NAME]" at bounding box center [1024, 528] width 114 height 12
click at [1009, 569] on link "[URL][DOMAIN_NAME]" at bounding box center [1024, 575] width 114 height 12
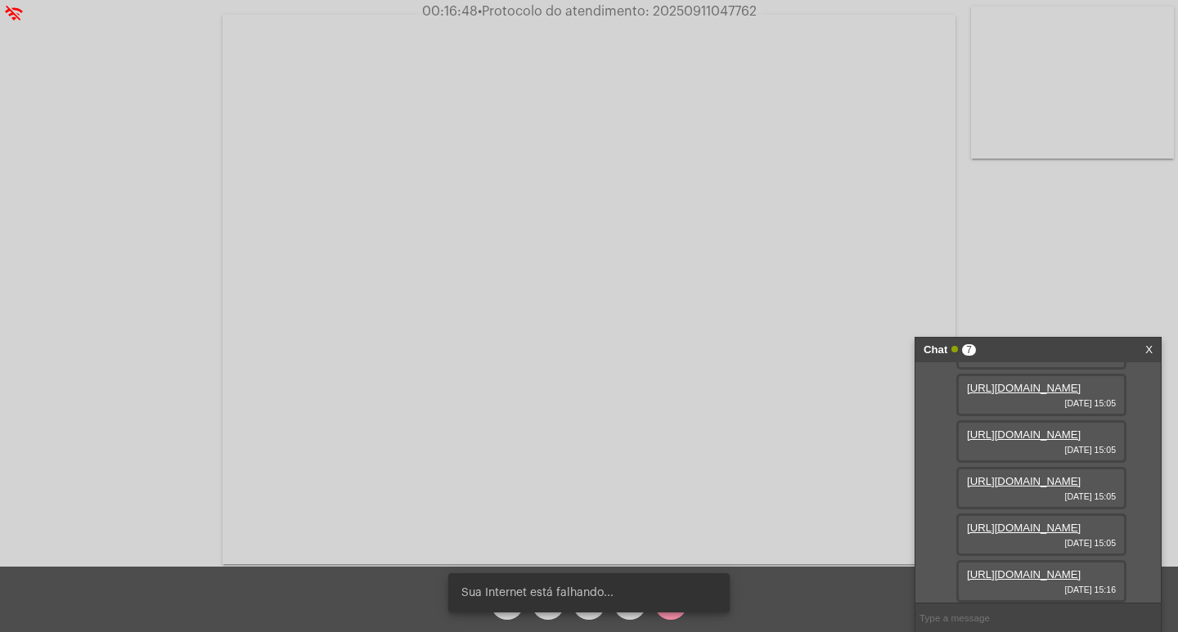
scroll to position [348, 0]
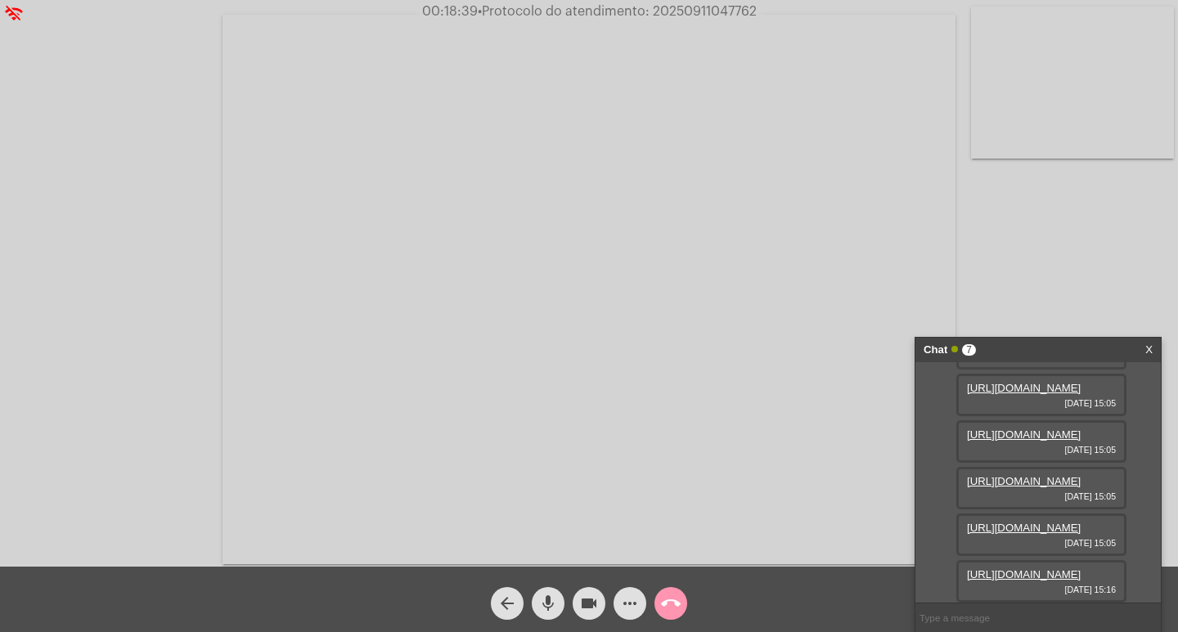
click at [993, 569] on link "[URL][DOMAIN_NAME]" at bounding box center [1024, 575] width 114 height 12
click at [618, 612] on button "more_horiz" at bounding box center [630, 603] width 33 height 33
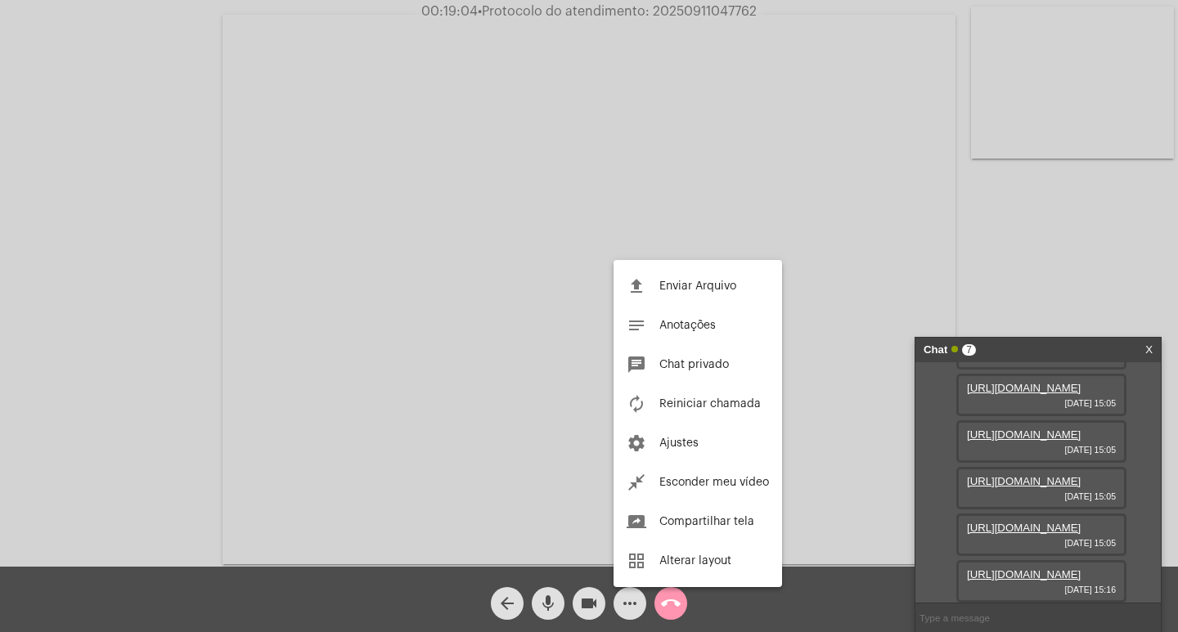
click at [387, 316] on div at bounding box center [589, 316] width 1178 height 632
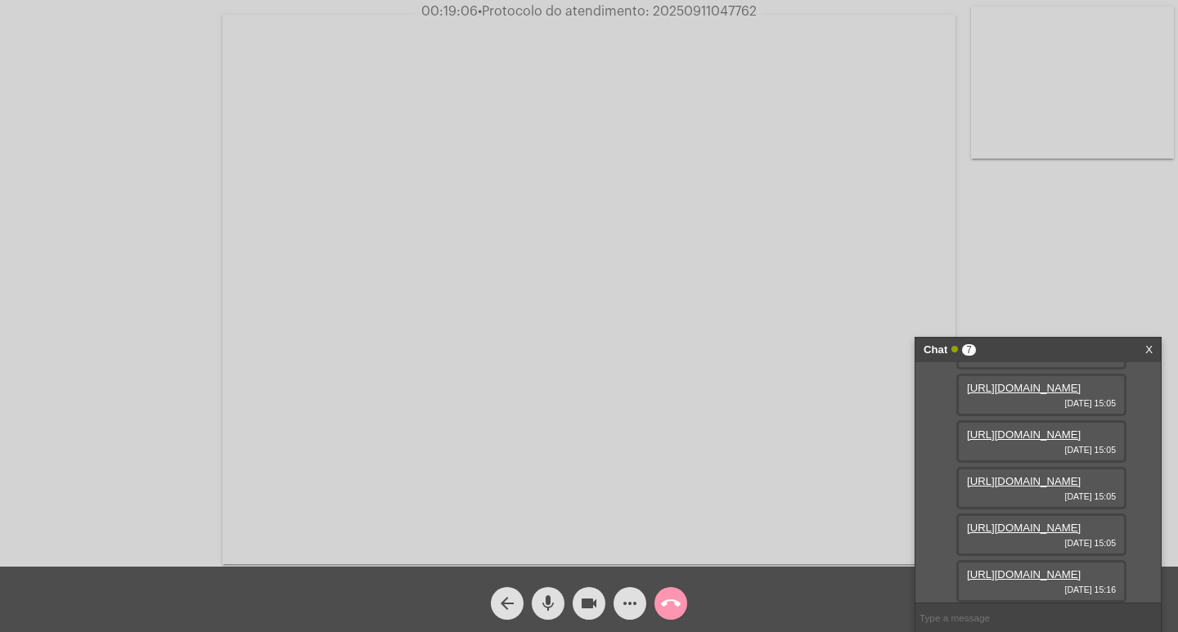
click at [708, 13] on span "• Protocolo do atendimento: 20250911047762" at bounding box center [617, 11] width 279 height 13
click at [708, 13] on span "• Protocolo do atendimento: 20250911047762" at bounding box center [616, 11] width 279 height 13
click at [1038, 350] on div "Chat 7" at bounding box center [1021, 350] width 195 height 25
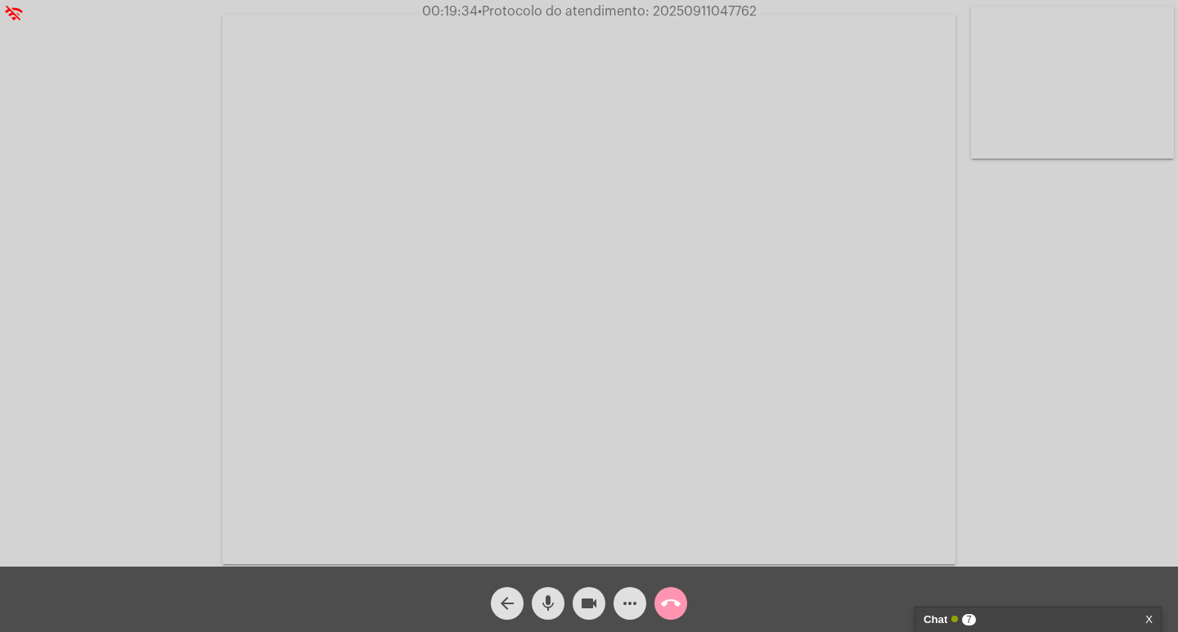
click at [679, 598] on mat-icon "call_end" at bounding box center [671, 604] width 20 height 20
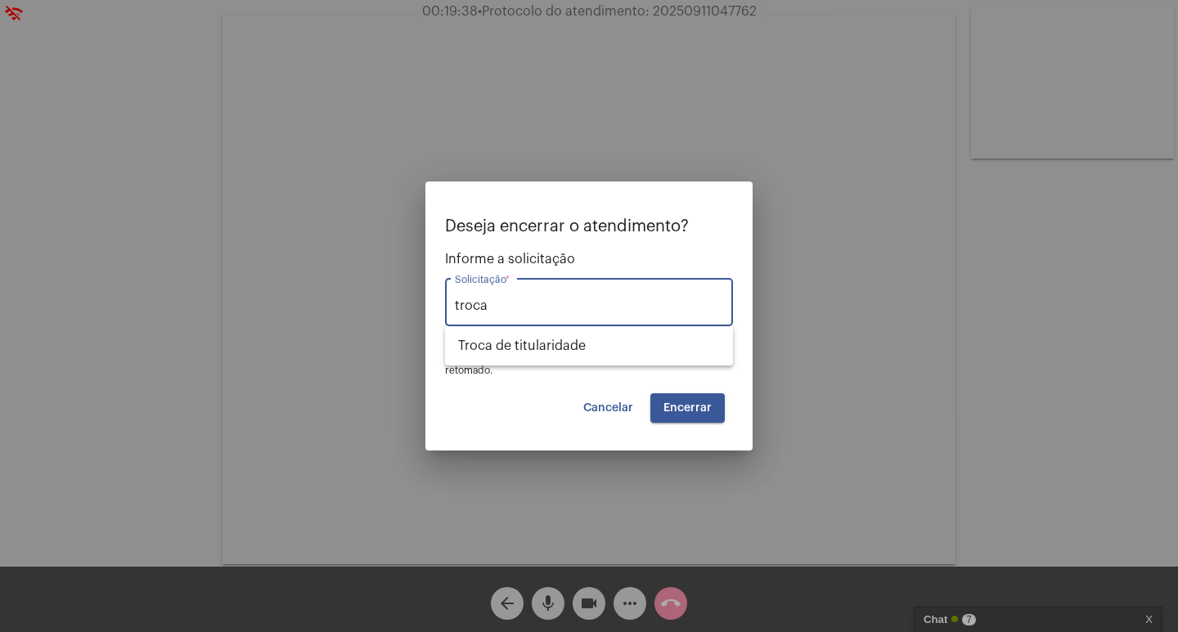
click at [520, 367] on div "Deseja encerrar o atendimento? Informe a solicitação troca Solicitação * OBS: O…" at bounding box center [589, 298] width 288 height 160
click at [506, 307] on input "troca" at bounding box center [589, 306] width 268 height 15
click at [503, 341] on span "Troca de titularidade" at bounding box center [589, 345] width 262 height 39
type input "Troca de titularidade"
click at [691, 414] on button "Encerrar" at bounding box center [687, 408] width 74 height 29
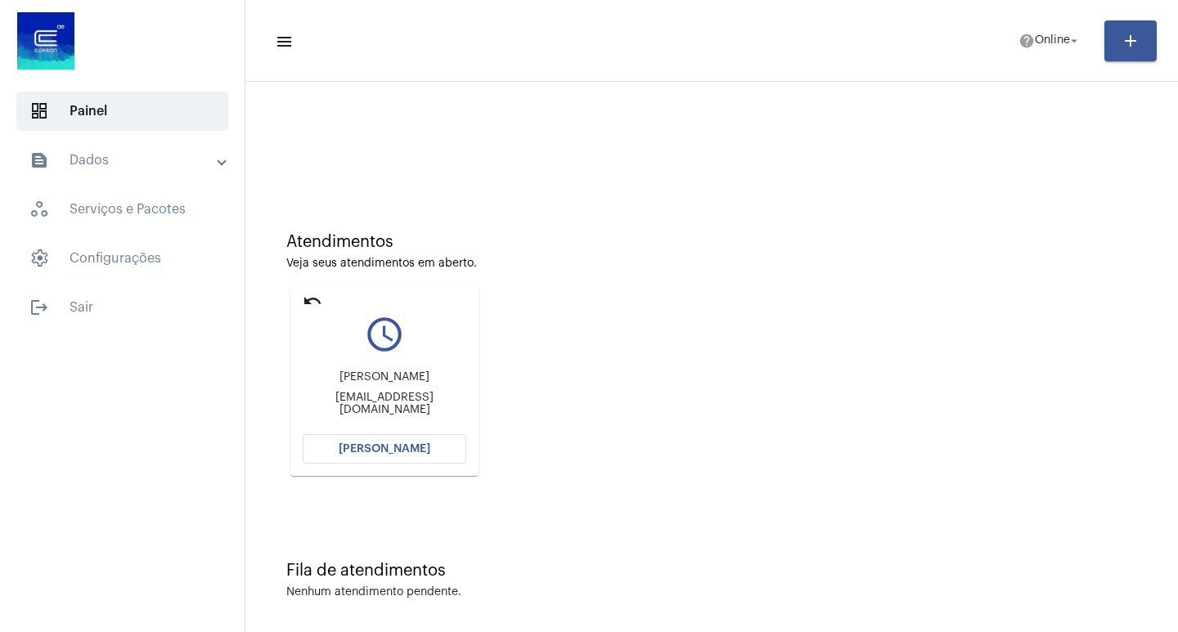
click at [308, 302] on mat-icon "undo" at bounding box center [313, 301] width 20 height 20
drag, startPoint x: 309, startPoint y: 295, endPoint x: 313, endPoint y: 365, distance: 70.4
click at [313, 365] on mat-card "undo query_builder [PERSON_NAME] [PERSON_NAME][EMAIL_ADDRESS][DOMAIN_NAME] [PER…" at bounding box center [384, 381] width 188 height 190
click at [308, 295] on mat-icon "undo" at bounding box center [313, 301] width 20 height 20
click at [310, 290] on mat-card "undo query_builder [PERSON_NAME] [EMAIL_ADDRESS][DOMAIN_NAME] [PERSON_NAME]" at bounding box center [384, 381] width 188 height 190
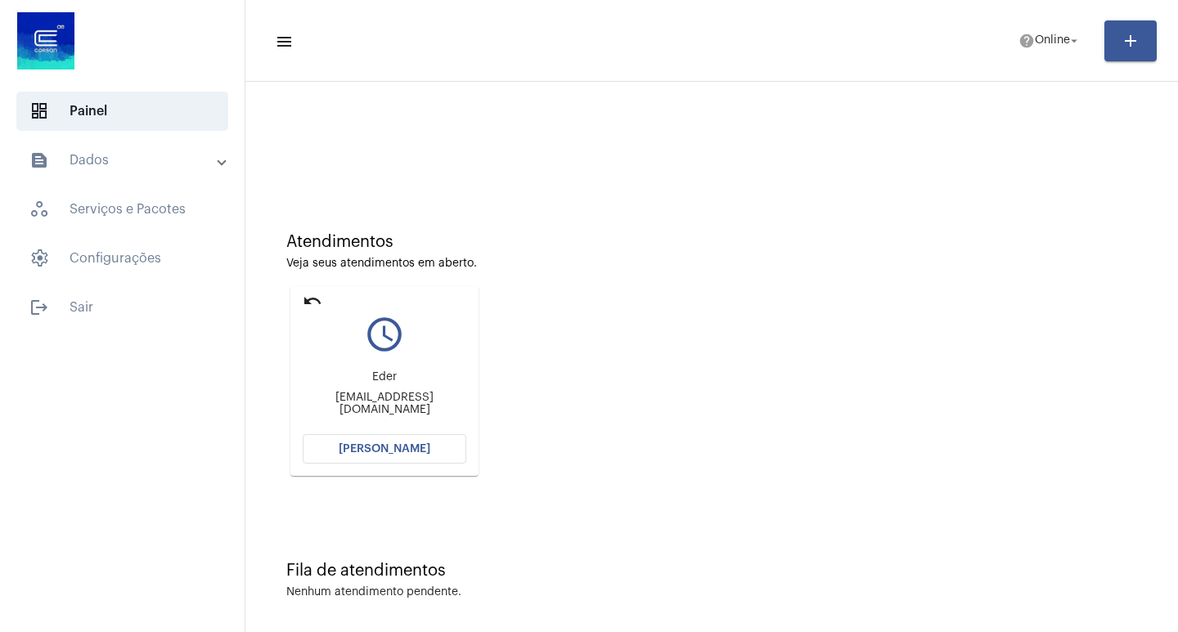
click at [308, 306] on mat-icon "undo" at bounding box center [313, 301] width 20 height 20
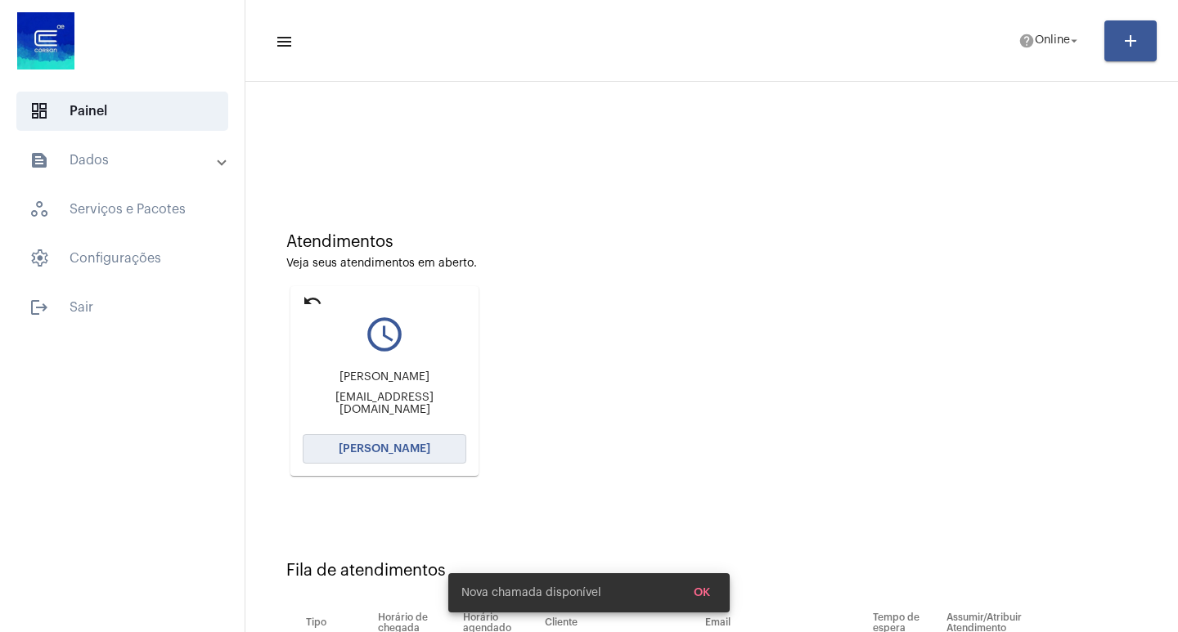
click at [362, 459] on button "[PERSON_NAME]" at bounding box center [385, 448] width 164 height 29
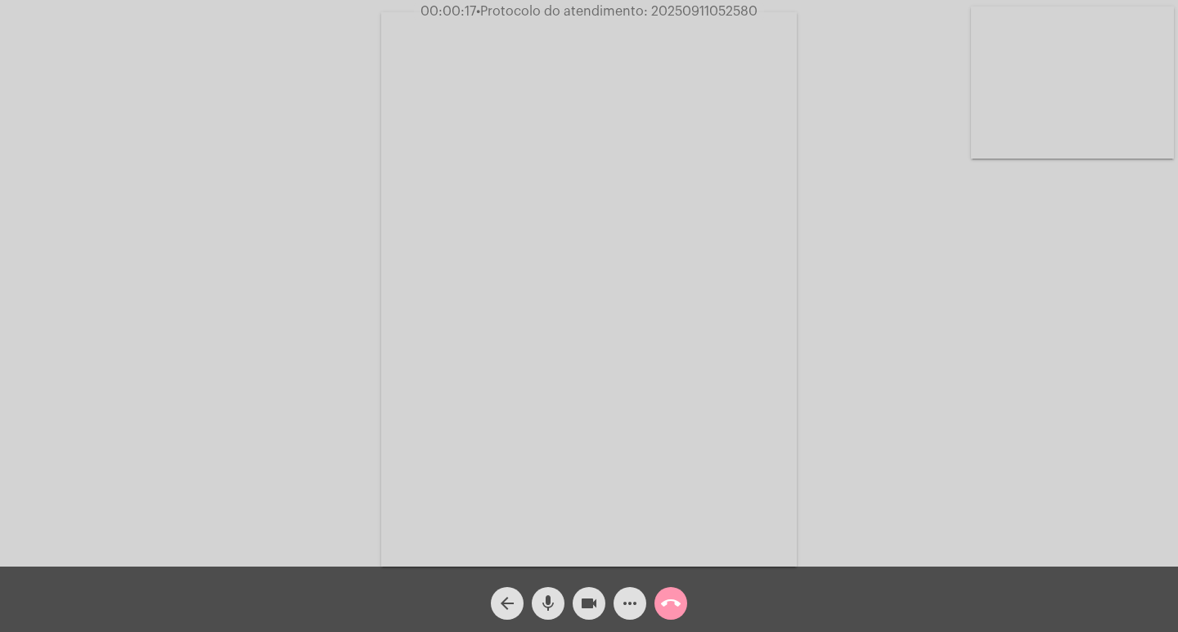
click at [228, 242] on div "Acessando Câmera e Microfone..." at bounding box center [589, 287] width 1175 height 567
click at [160, 331] on div "Acessando Câmera e Microfone..." at bounding box center [589, 287] width 1175 height 567
click at [629, 610] on mat-icon "more_horiz" at bounding box center [630, 604] width 20 height 20
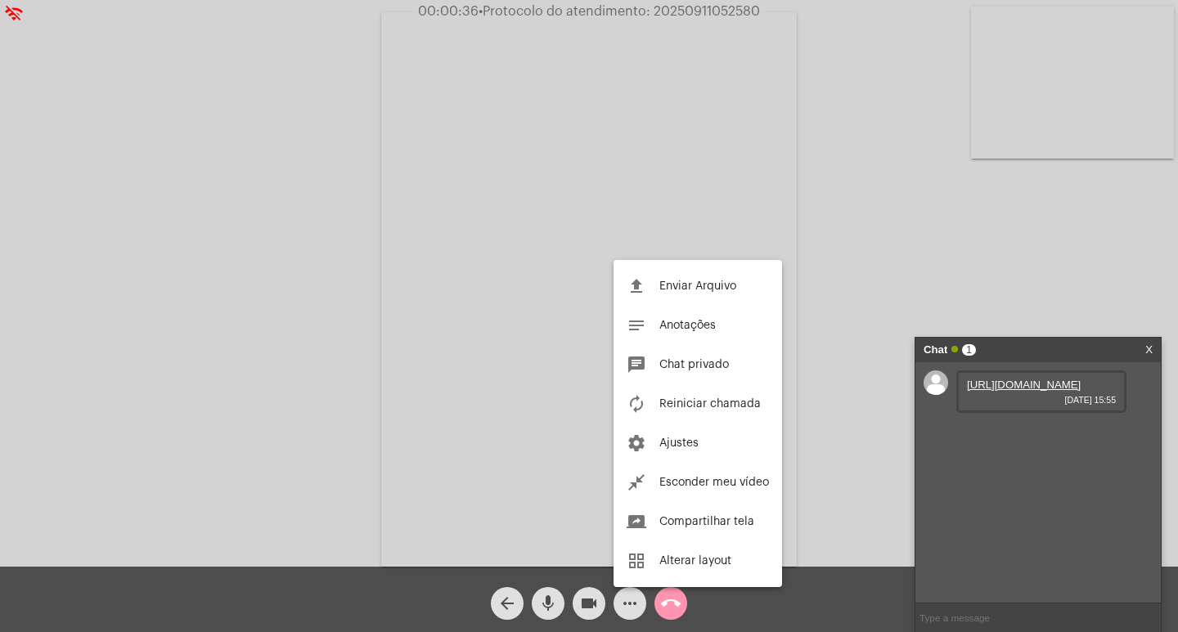
click at [1011, 403] on div at bounding box center [589, 316] width 1178 height 632
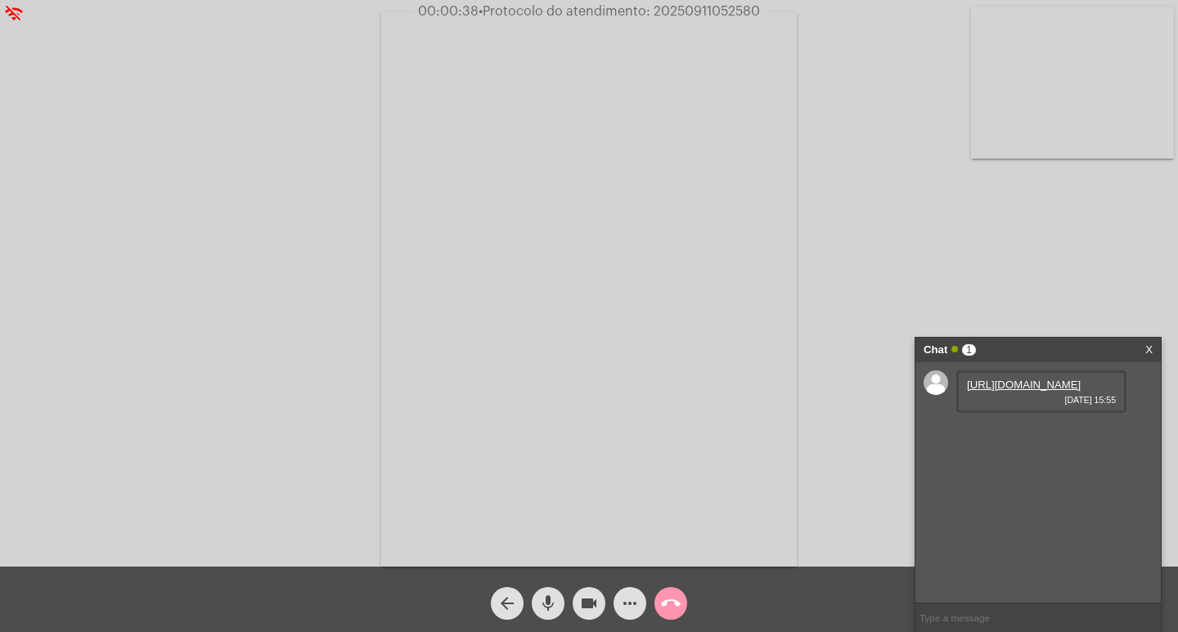
click at [998, 391] on link "[URL][DOMAIN_NAME]" at bounding box center [1024, 385] width 114 height 12
click at [1042, 438] on link "[URL][DOMAIN_NAME]" at bounding box center [1024, 431] width 114 height 12
click at [1001, 472] on link "[URL][DOMAIN_NAME]" at bounding box center [1024, 478] width 114 height 12
click at [1027, 519] on link "[URL][DOMAIN_NAME]" at bounding box center [1024, 525] width 114 height 12
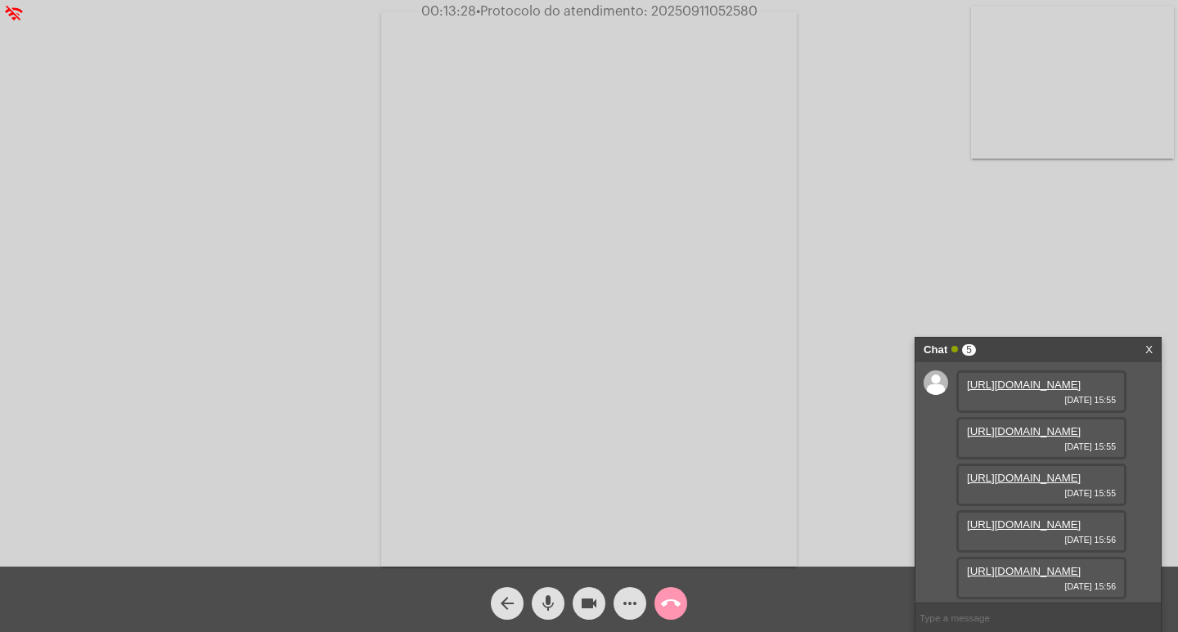
scroll to position [181, 0]
click at [1040, 566] on link "[URL][DOMAIN_NAME]" at bounding box center [1024, 571] width 114 height 12
click at [627, 610] on mat-icon "more_horiz" at bounding box center [630, 604] width 20 height 20
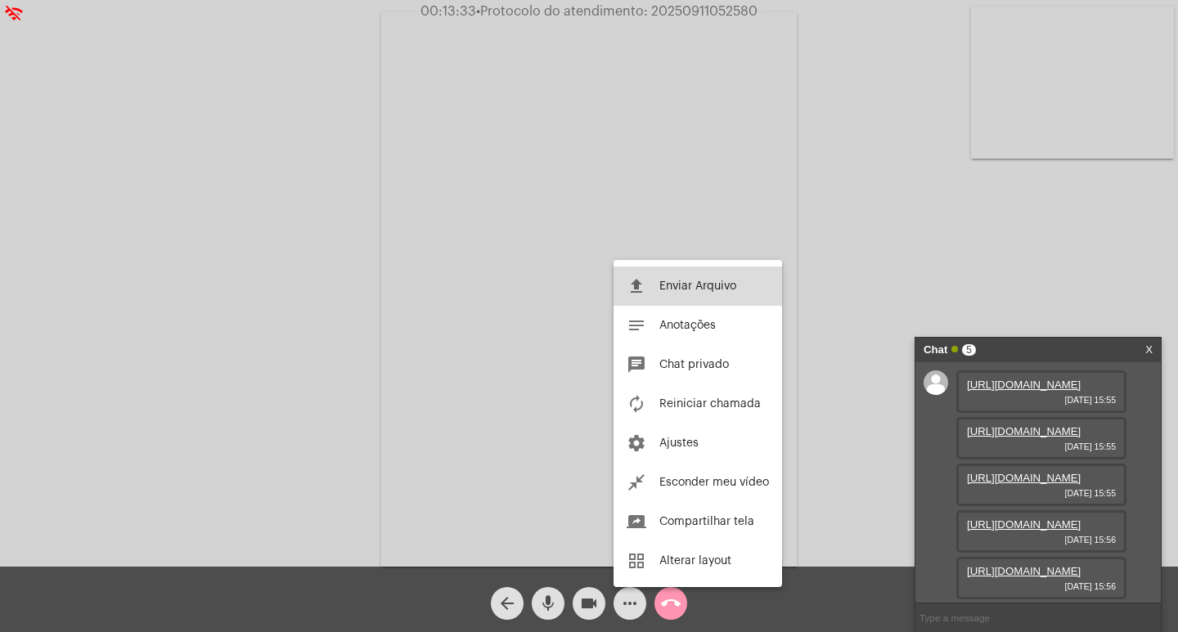
click at [682, 288] on span "Enviar Arquivo" at bounding box center [697, 286] width 77 height 11
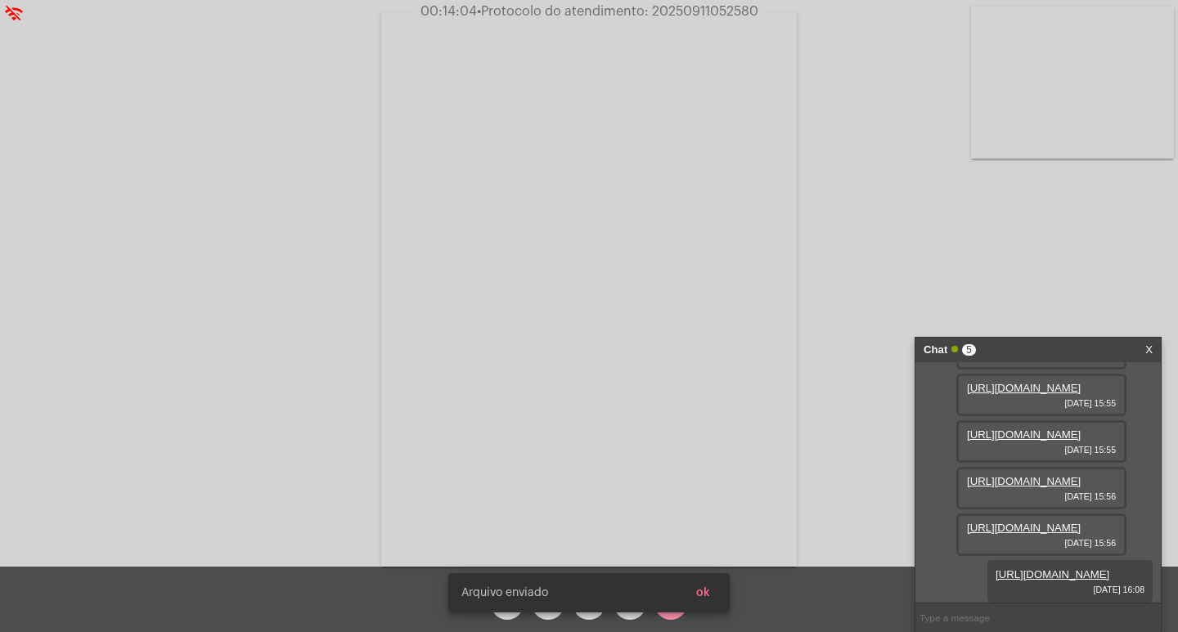
click at [961, 621] on input "text" at bounding box center [1038, 618] width 245 height 29
paste input "2863078"
type input "2863078"
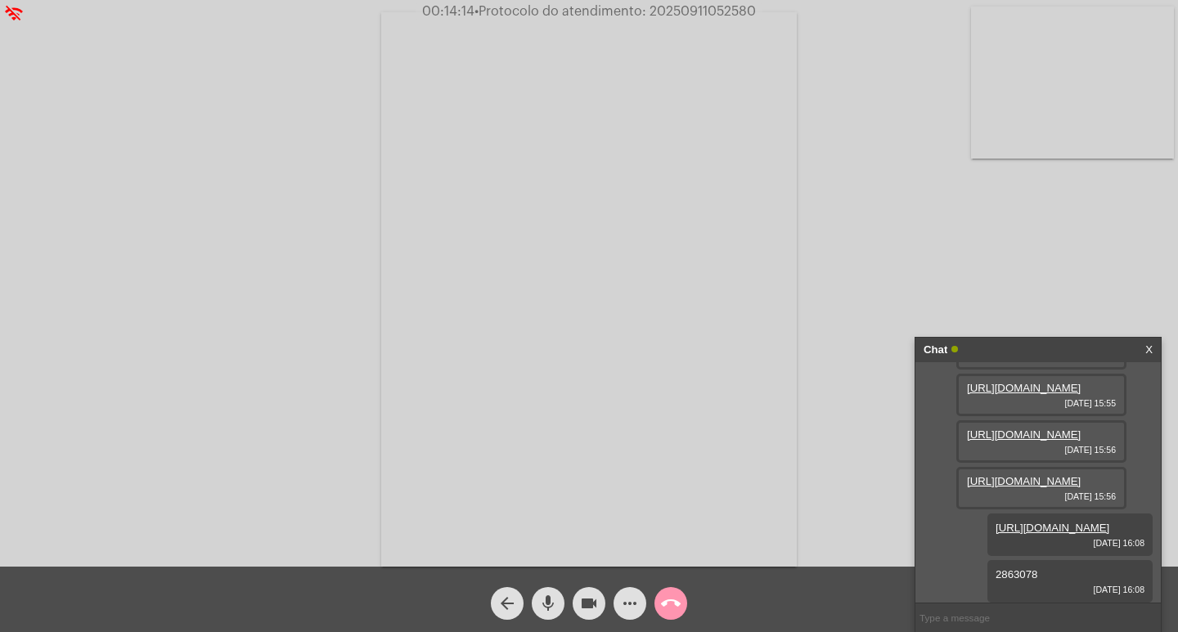
scroll to position [311, 0]
click at [660, 13] on span "• Protocolo do atendimento: 20250911052580" at bounding box center [615, 11] width 281 height 13
click at [1033, 347] on div "Chat" at bounding box center [1021, 350] width 195 height 25
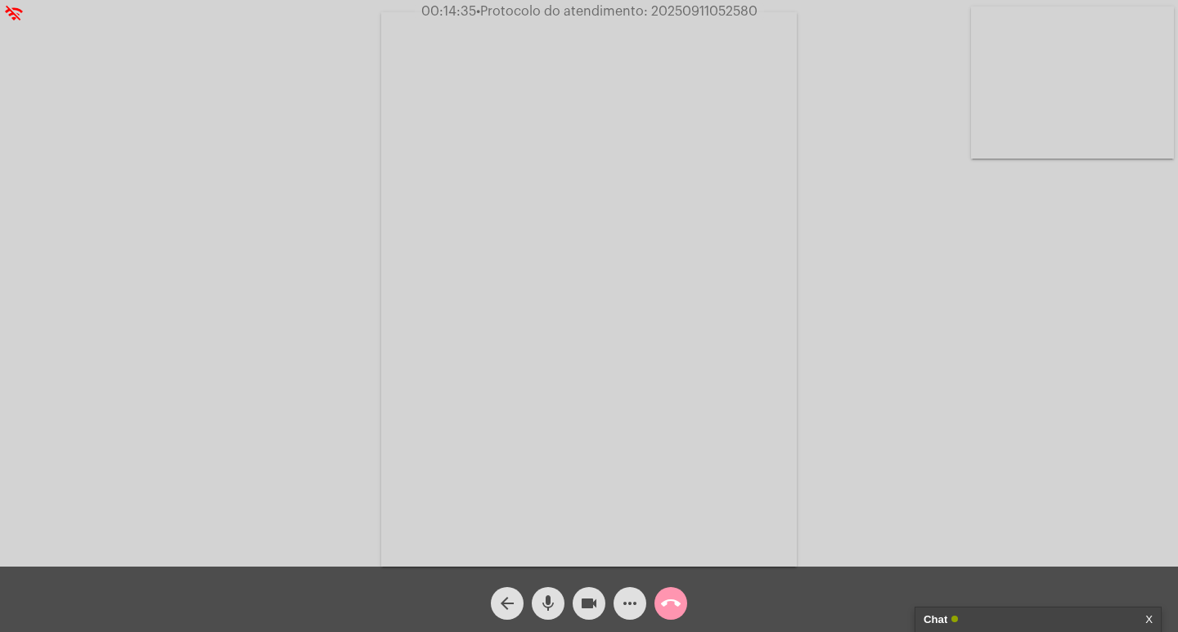
click at [664, 610] on mat-icon "call_end" at bounding box center [671, 604] width 20 height 20
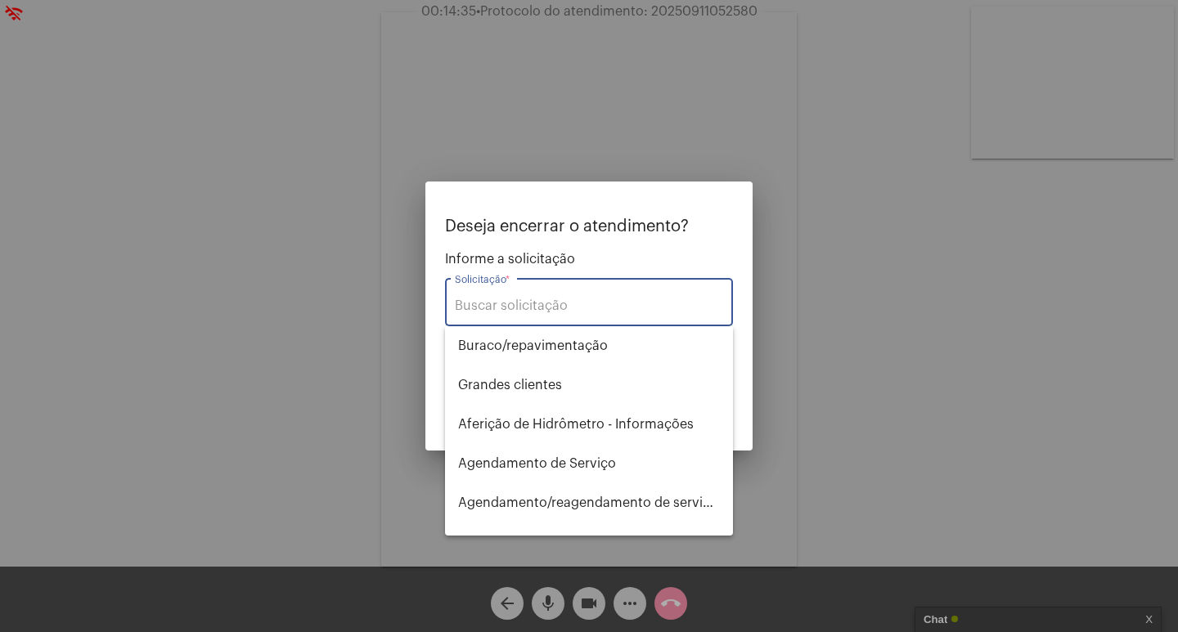
click at [534, 302] on input "Solicitação *" at bounding box center [589, 306] width 268 height 15
type input "o"
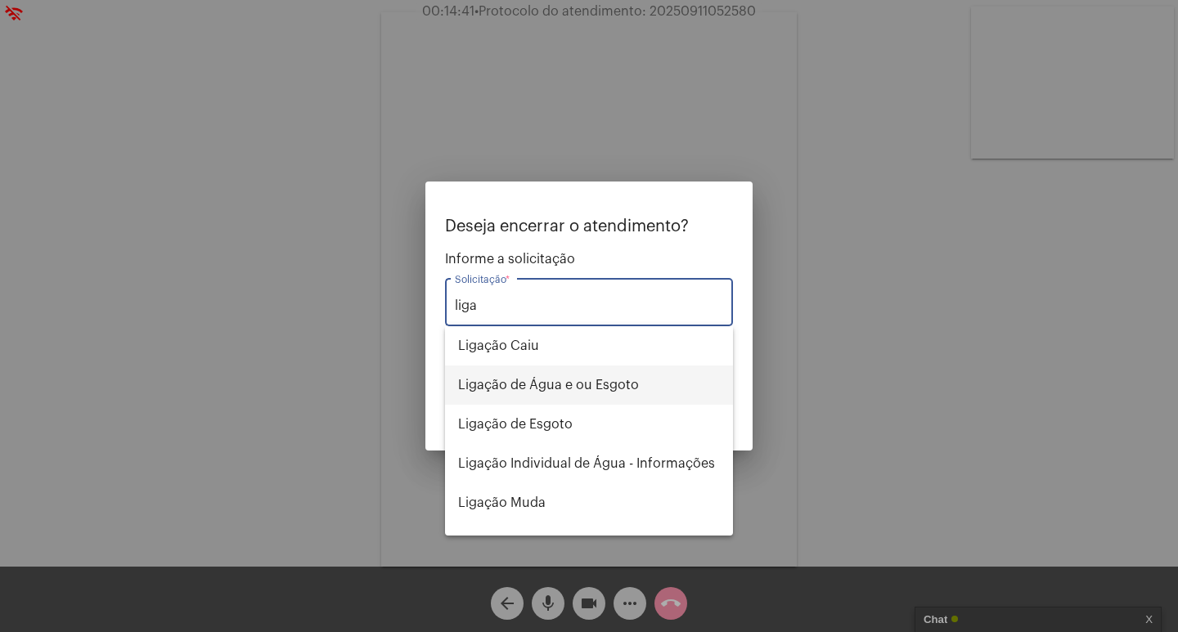
click at [572, 390] on span "Ligação de Água e ou Esgoto" at bounding box center [589, 385] width 262 height 39
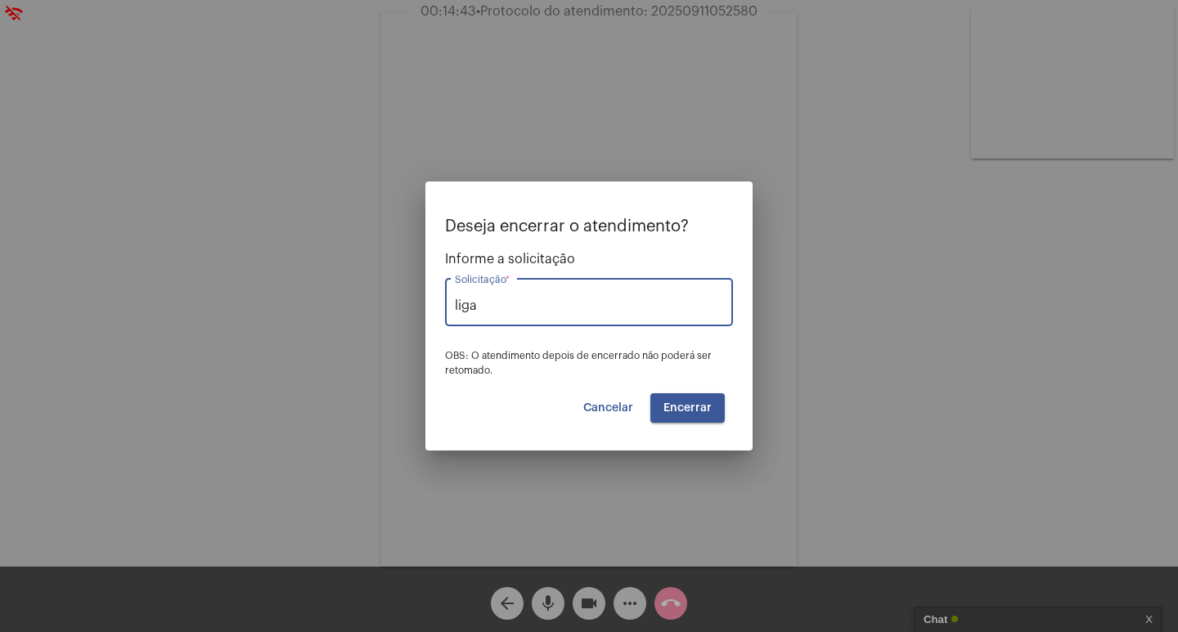
type input "Ligação de Água e ou Esgoto"
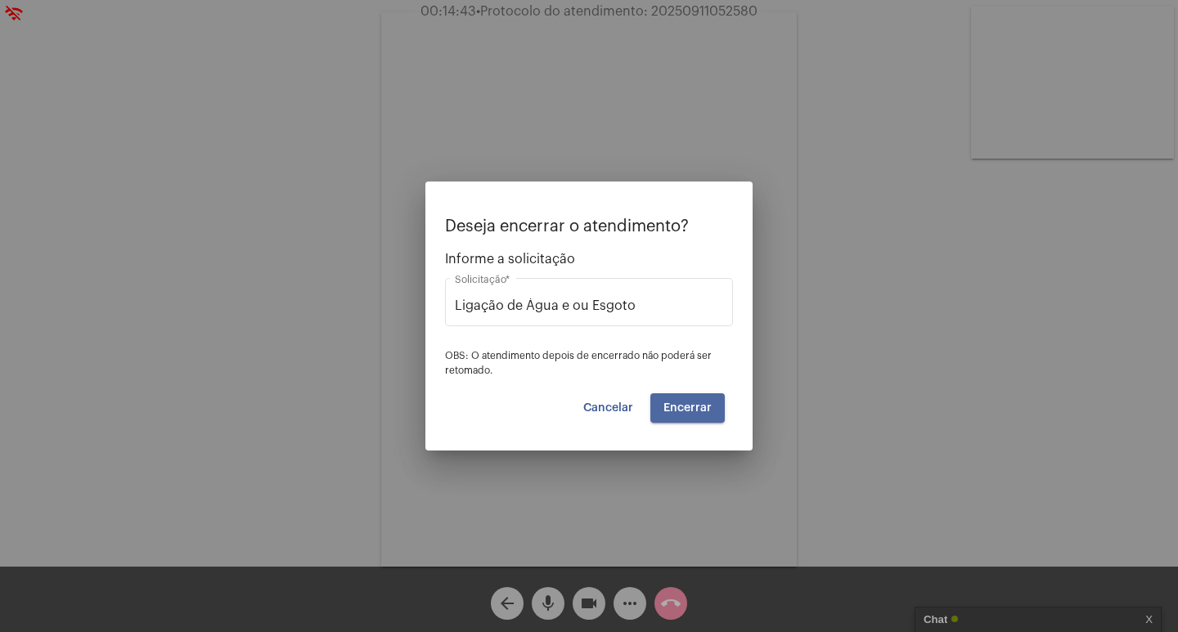
click at [689, 403] on span "Encerrar" at bounding box center [688, 408] width 48 height 11
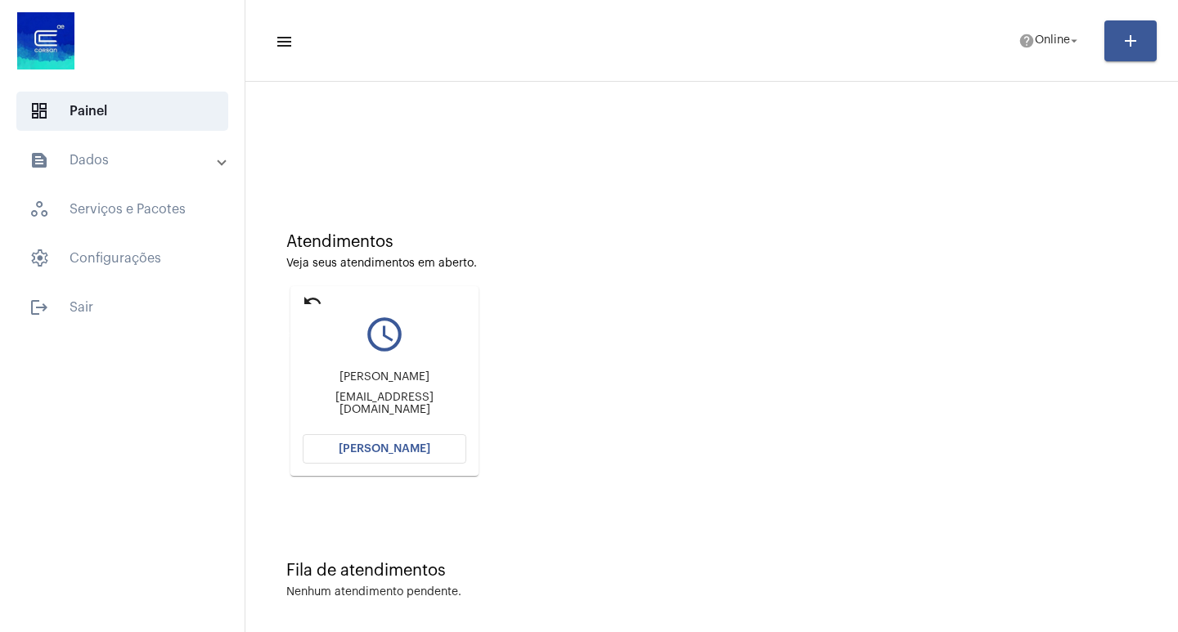
click at [308, 296] on mat-icon "undo" at bounding box center [313, 301] width 20 height 20
click at [317, 302] on mat-icon "undo" at bounding box center [313, 301] width 20 height 20
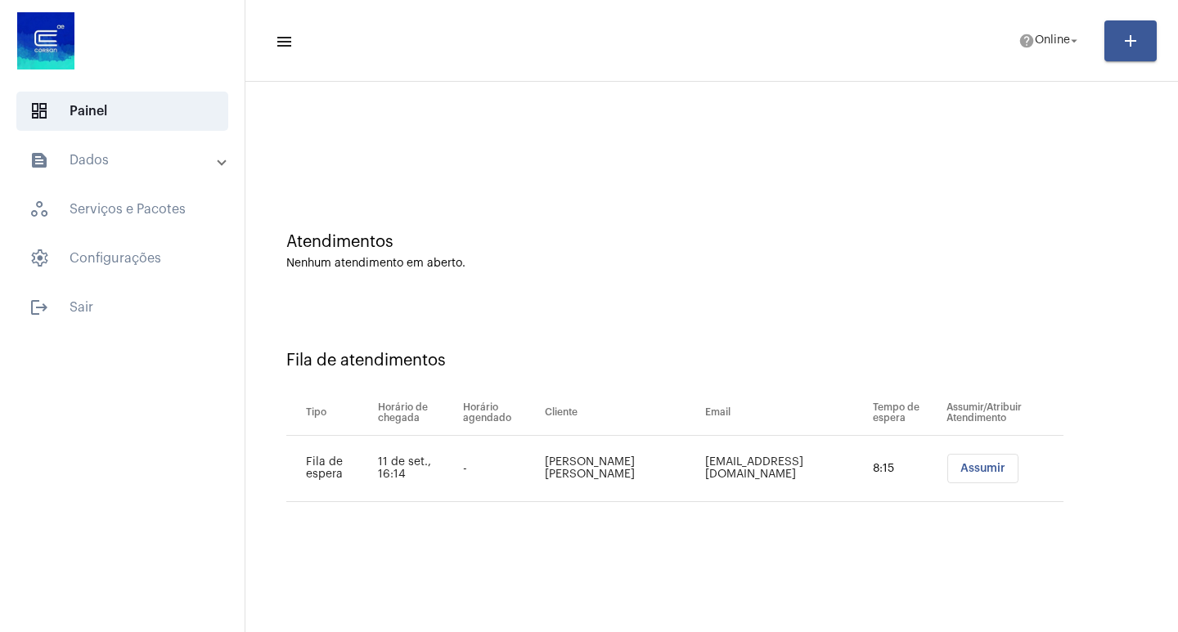
click at [983, 479] on button "Assumir" at bounding box center [983, 468] width 71 height 29
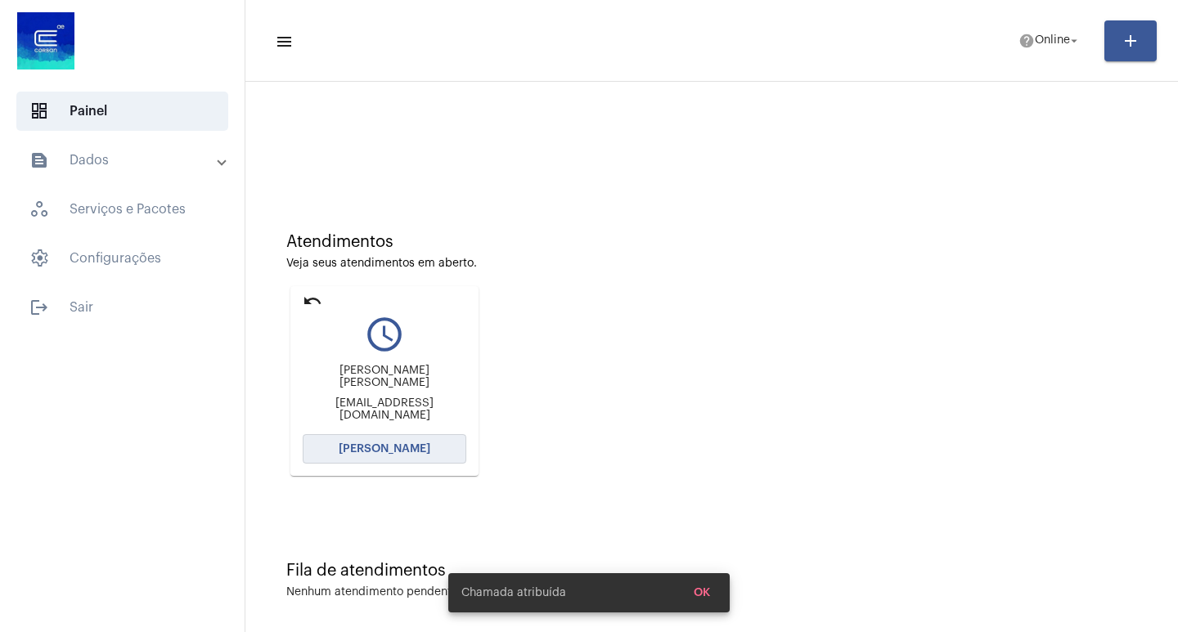
click at [341, 441] on button "[PERSON_NAME]" at bounding box center [385, 448] width 164 height 29
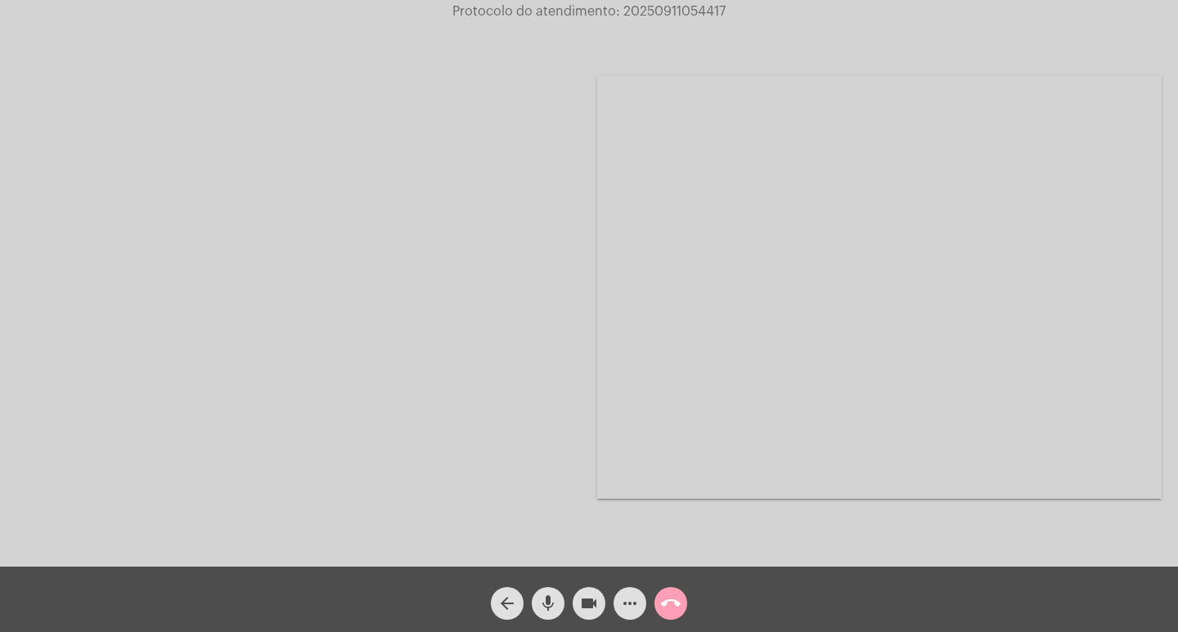
click at [676, 608] on mat-icon "call_end" at bounding box center [671, 604] width 20 height 20
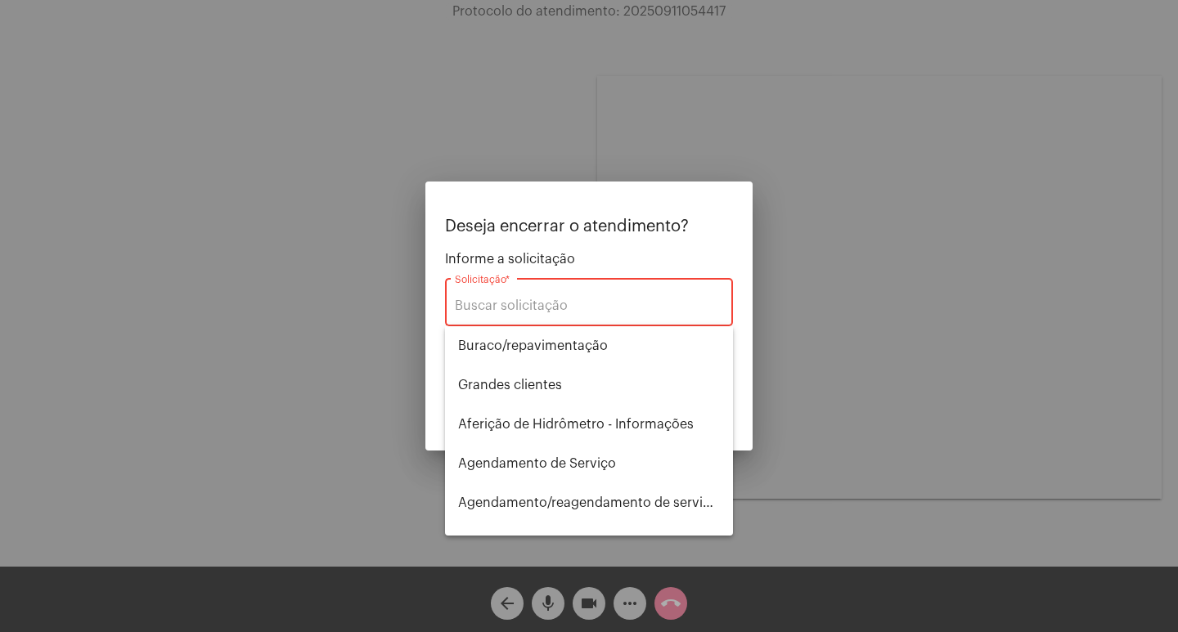
click at [533, 297] on div "Solicitação *" at bounding box center [589, 301] width 268 height 52
click at [533, 313] on input "Solicitação *" at bounding box center [589, 306] width 268 height 15
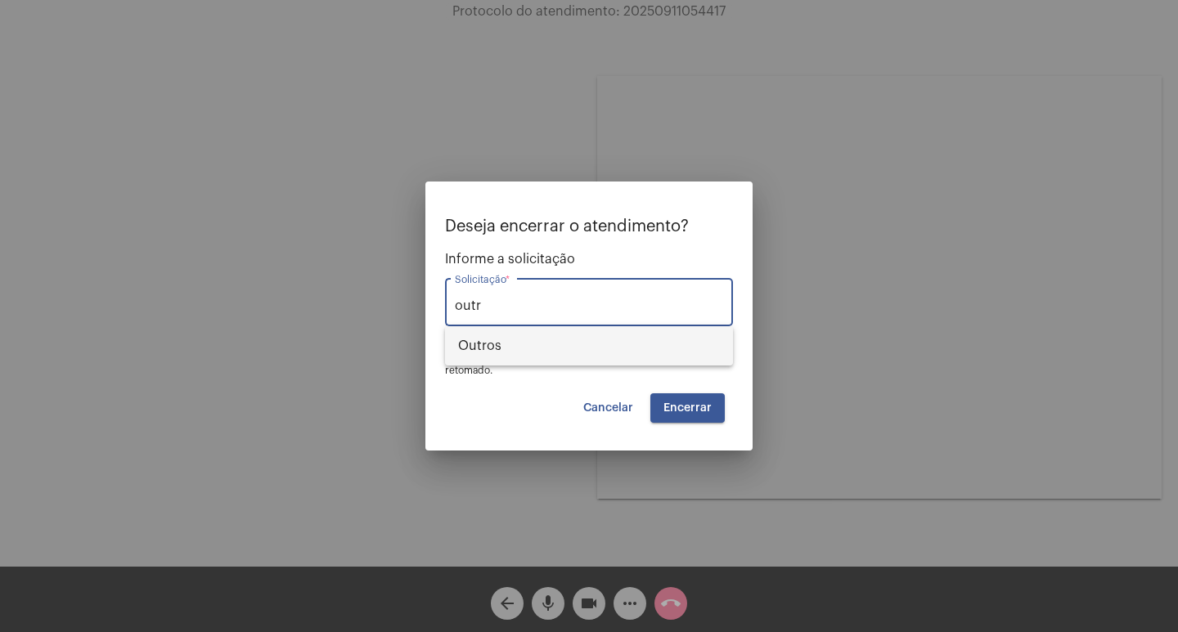
click at [548, 353] on span "Outros" at bounding box center [589, 345] width 262 height 39
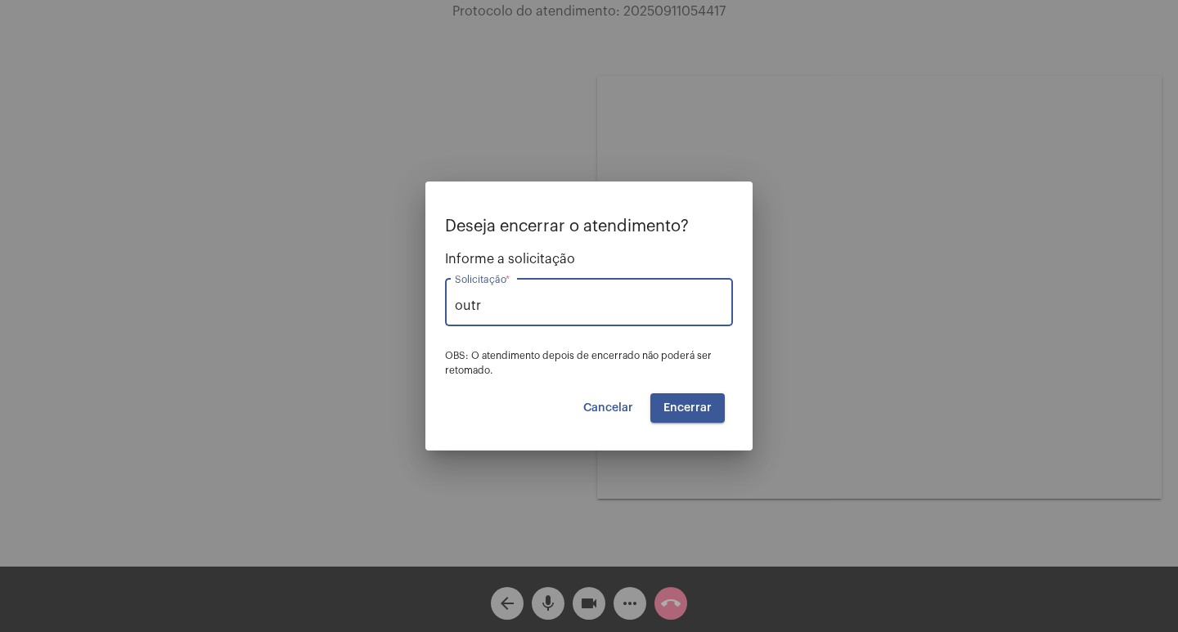
type input "Outros"
click at [680, 409] on span "Encerrar" at bounding box center [688, 408] width 48 height 11
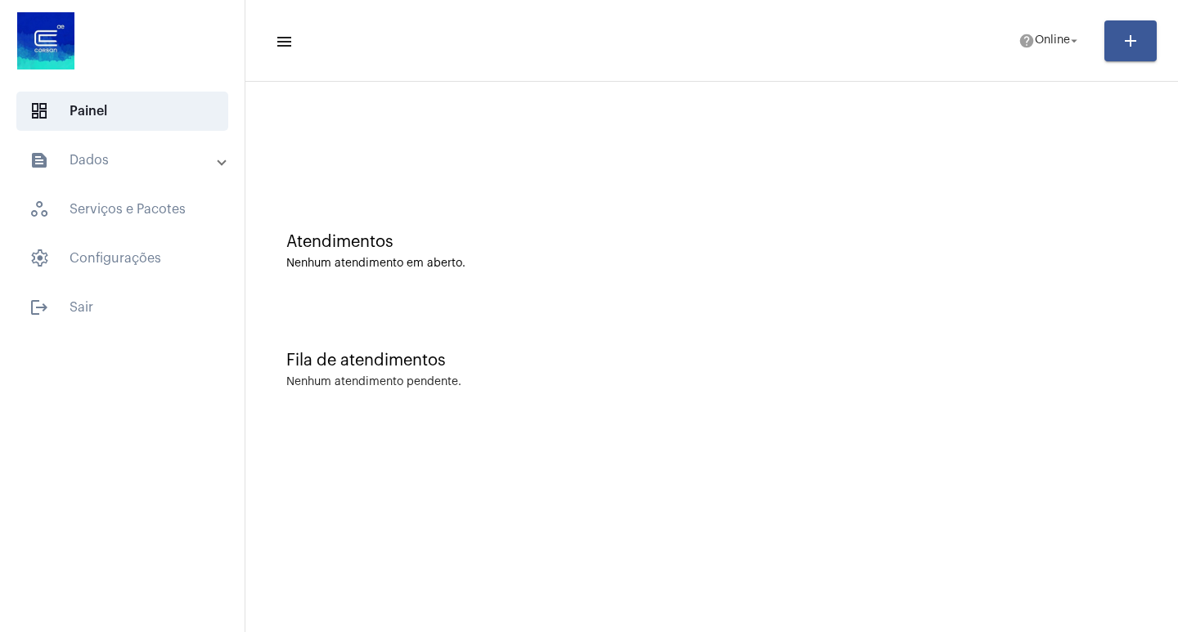
click at [98, 168] on mat-panel-title "text_snippet_outlined Dados" at bounding box center [123, 161] width 189 height 20
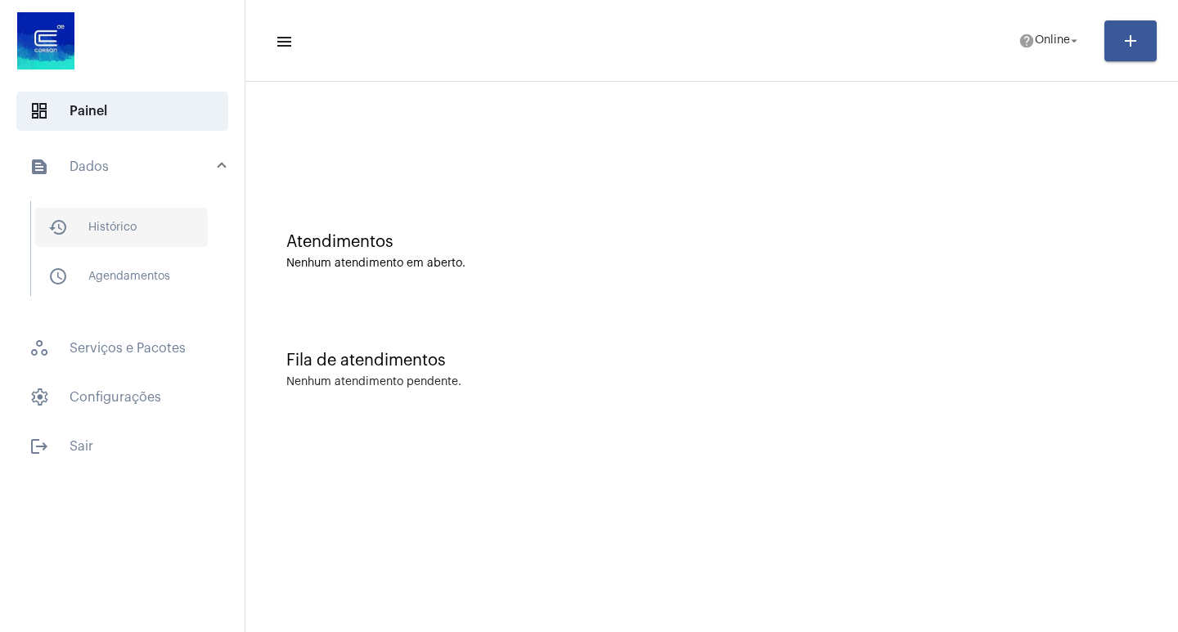
click at [153, 219] on span "history_outlined Histórico" at bounding box center [121, 227] width 173 height 39
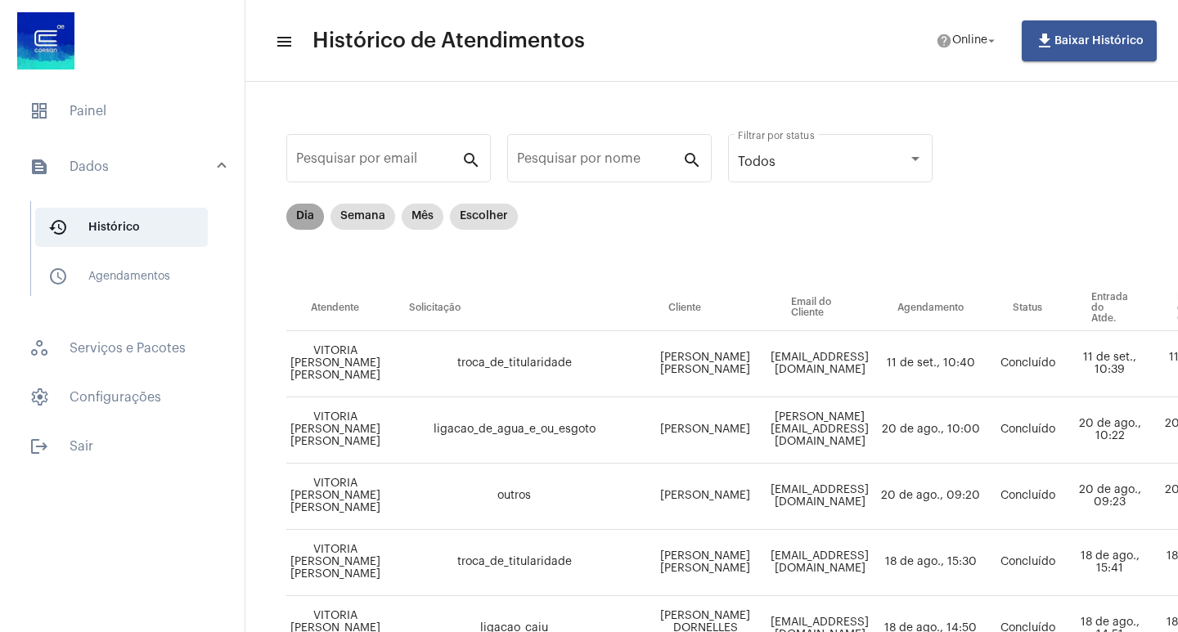
click at [318, 217] on mat-chip "Dia" at bounding box center [305, 217] width 38 height 26
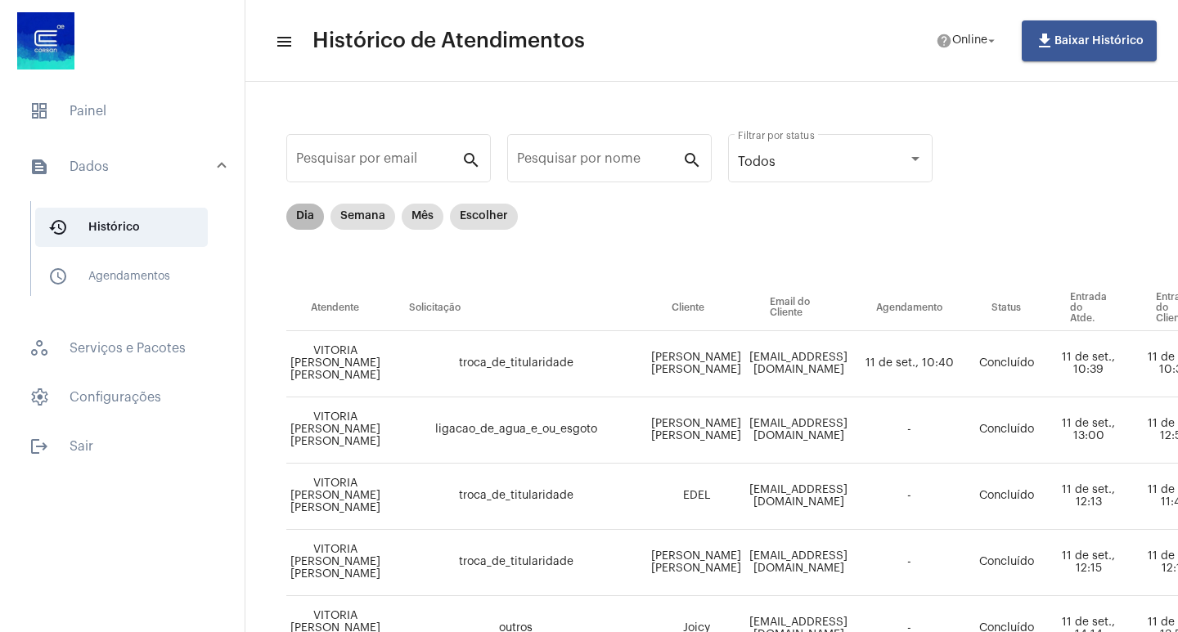
click at [318, 217] on mat-chip "Dia" at bounding box center [305, 217] width 38 height 26
click at [142, 95] on span "dashboard Painel" at bounding box center [122, 111] width 212 height 39
